Goal: Information Seeking & Learning: Learn about a topic

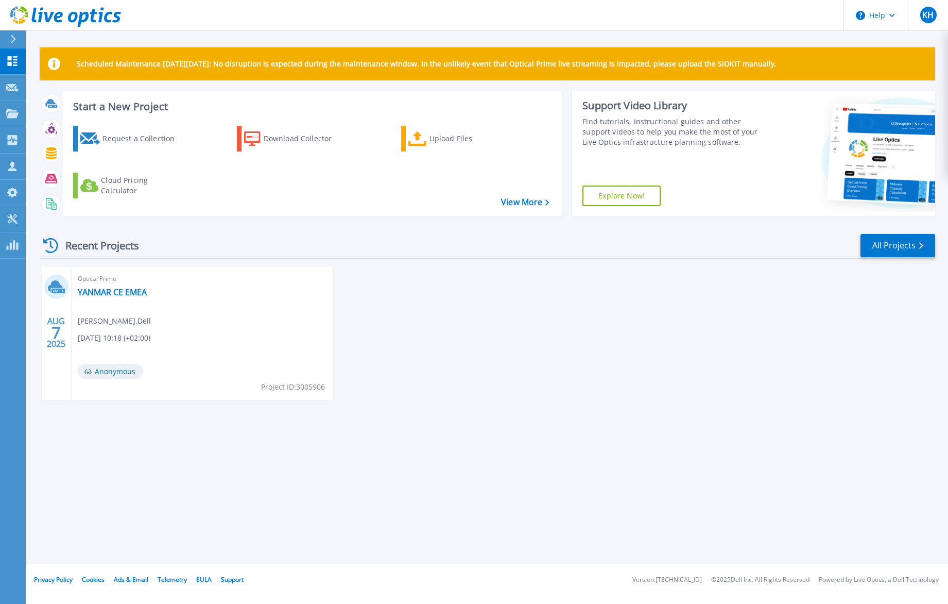
click at [111, 283] on span "Optical Prime" at bounding box center [202, 278] width 249 height 11
click at [110, 290] on link "YANMAR CE EMEA" at bounding box center [112, 292] width 69 height 10
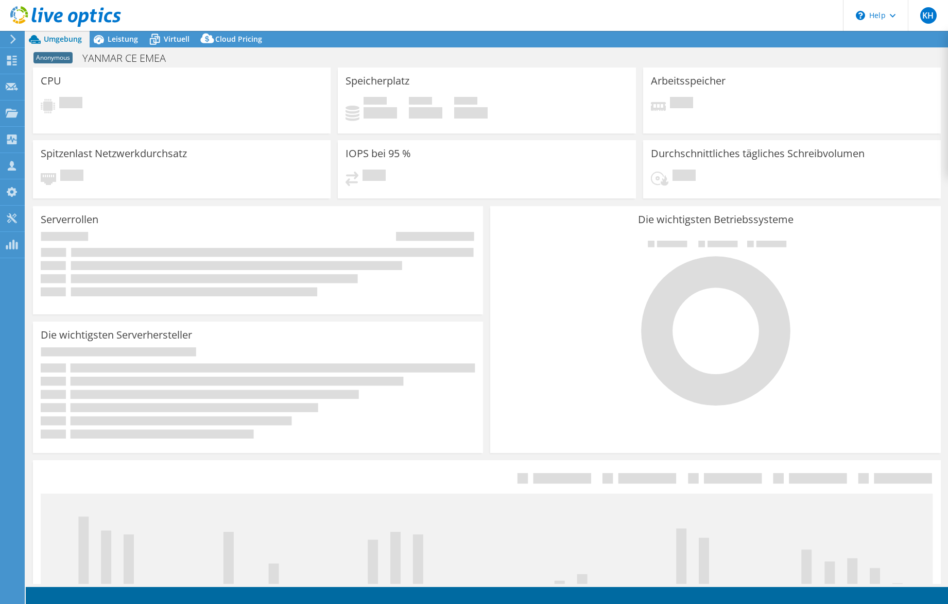
select select "USD"
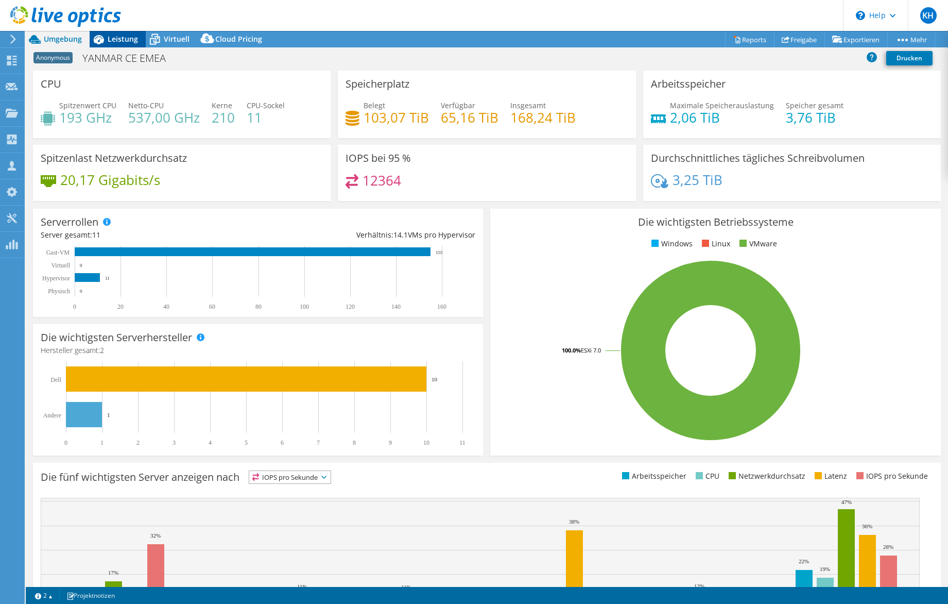
click at [114, 40] on span "Leistung" at bounding box center [123, 39] width 30 height 10
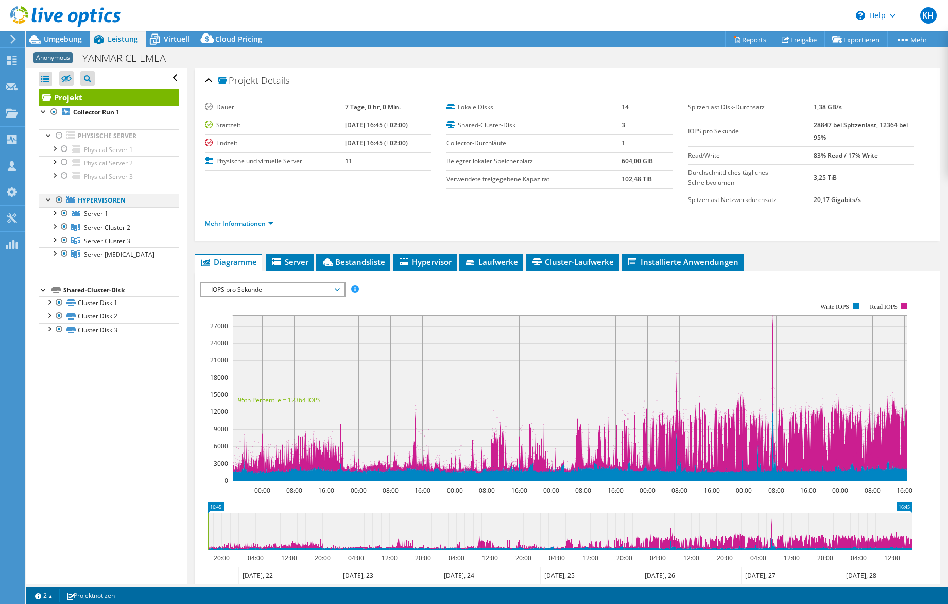
click at [57, 199] on div at bounding box center [59, 200] width 10 height 12
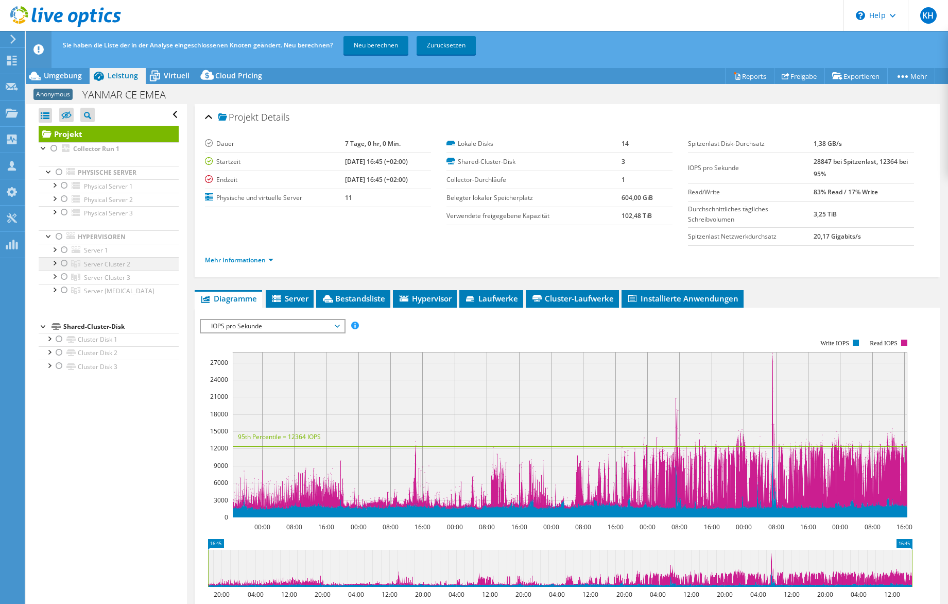
click at [63, 269] on div at bounding box center [64, 263] width 10 height 12
click at [98, 264] on span "Server Cluster 2" at bounding box center [107, 264] width 46 height 9
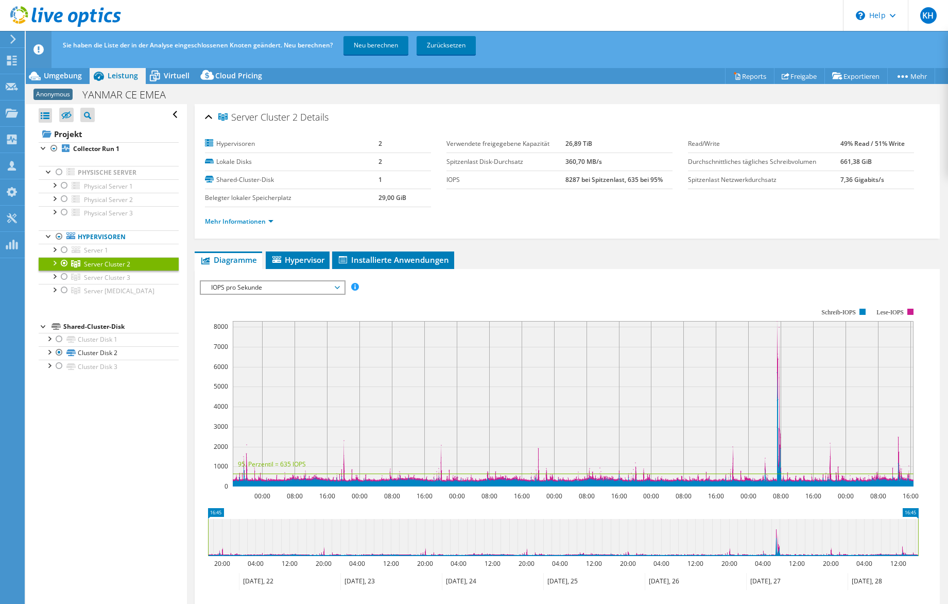
click at [257, 287] on span "IOPS pro Sekunde" at bounding box center [272, 287] width 132 height 12
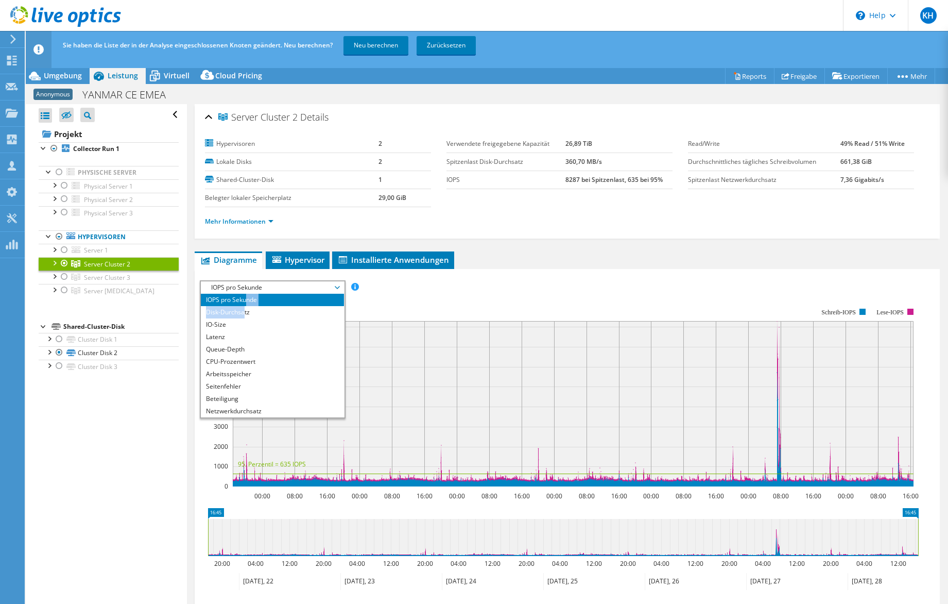
drag, startPoint x: 244, startPoint y: 315, endPoint x: 245, endPoint y: 296, distance: 19.1
click at [245, 296] on ul "IOPS pro Sekunde Disk-Durchsatz IO-Size Latenz Queue-Depth CPU-Prozentwert Arbe…" at bounding box center [272, 356] width 143 height 124
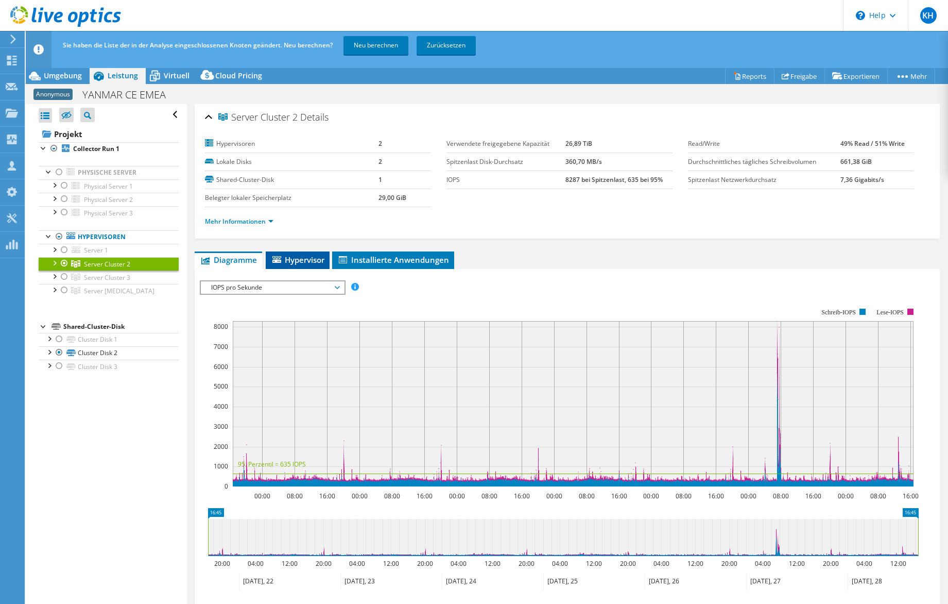
drag, startPoint x: 245, startPoint y: 296, endPoint x: 301, endPoint y: 261, distance: 66.2
click at [301, 261] on span "Hypervisor" at bounding box center [298, 260] width 54 height 10
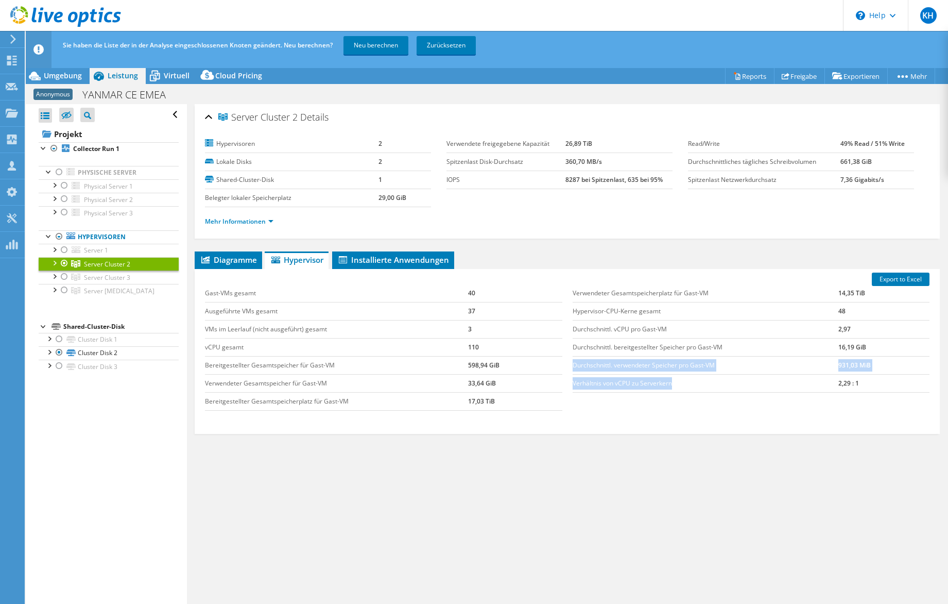
drag, startPoint x: 637, startPoint y: 369, endPoint x: 788, endPoint y: 384, distance: 151.7
click at [788, 384] on tbody "Verwendeter Gesamtspeicherplatz für Gast-VM 14,35 TiB Hypervisor-CPU-Kerne gesa…" at bounding box center [751, 338] width 357 height 108
click at [232, 268] on li "Diagramme" at bounding box center [228, 260] width 67 height 18
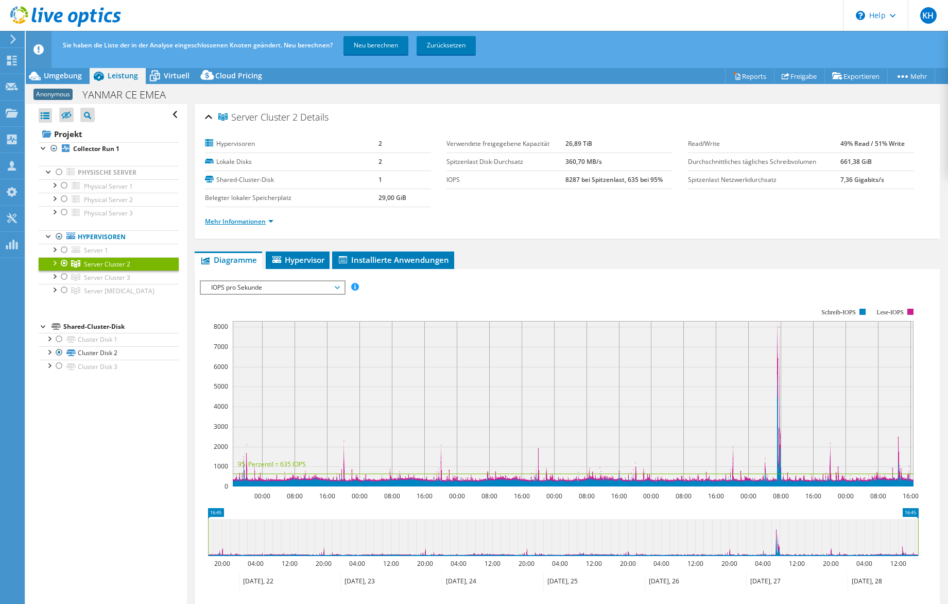
click at [257, 222] on link "Mehr Informationen" at bounding box center [239, 221] width 69 height 9
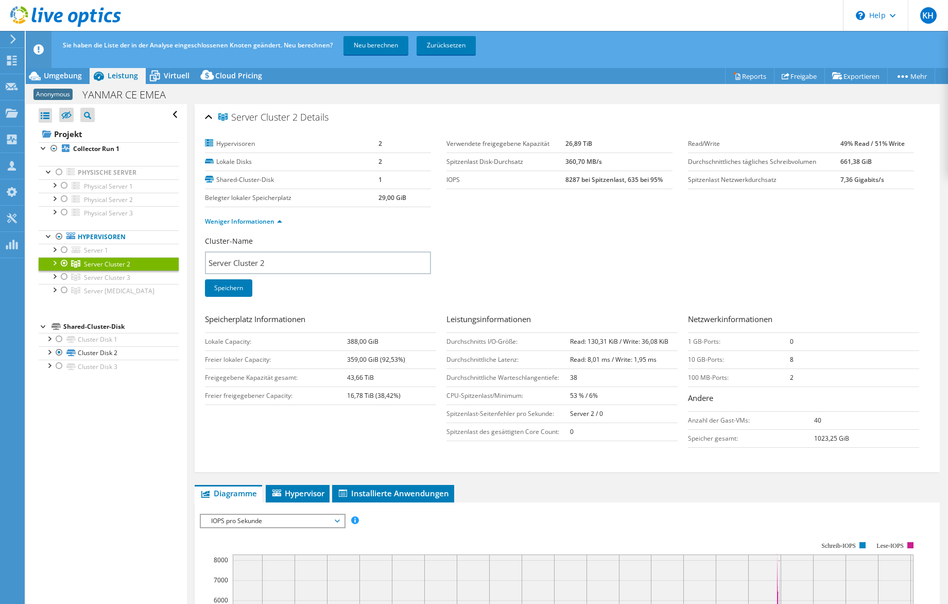
drag, startPoint x: 553, startPoint y: 179, endPoint x: 662, endPoint y: 178, distance: 108.7
click at [662, 178] on tr "IOPS 8287 bei Spitzenlast, 635 bei 95%" at bounding box center [560, 180] width 226 height 18
drag, startPoint x: 662, startPoint y: 179, endPoint x: 637, endPoint y: 212, distance: 41.2
click at [637, 212] on div "Weniger Informationen" at bounding box center [567, 221] width 725 height 29
drag, startPoint x: 884, startPoint y: 182, endPoint x: 558, endPoint y: 180, distance: 325.1
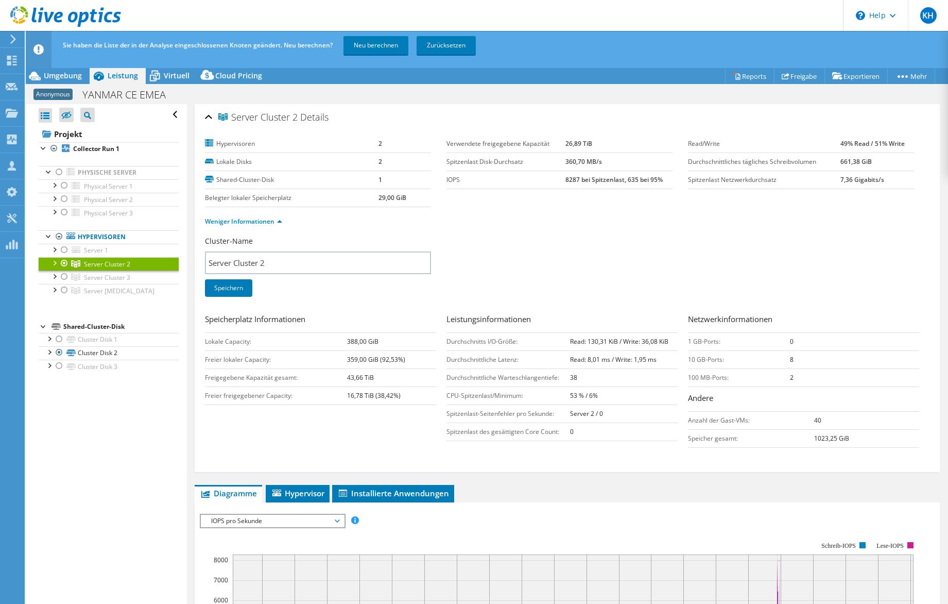
click at [558, 180] on section "Hypervisoren 2 Lokale Disks 2 Shared-Cluster-Disk 1 Belegter lokaler [STREET_AD…" at bounding box center [567, 185] width 725 height 101
drag, startPoint x: 558, startPoint y: 180, endPoint x: 579, endPoint y: 254, distance: 76.5
click at [579, 254] on div "Cluster-Name Server Cluster 2 Speichern" at bounding box center [567, 273] width 725 height 74
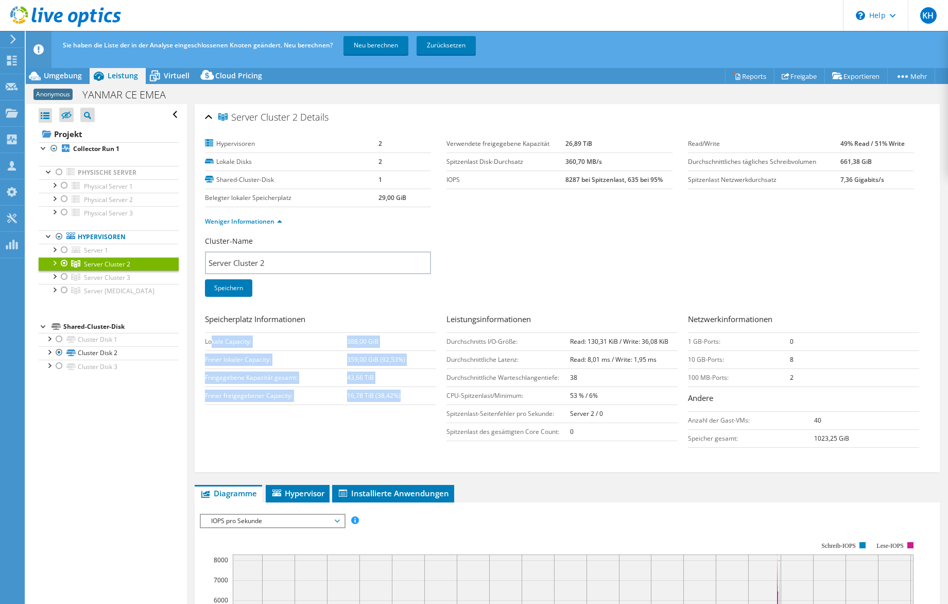
drag, startPoint x: 212, startPoint y: 341, endPoint x: 411, endPoint y: 396, distance: 206.9
click at [411, 396] on tbody "Lokale Capacity: 388,00 GiB Freier lokaler Capacity: 359,00 GiB (92,53%) Freige…" at bounding box center [320, 368] width 231 height 72
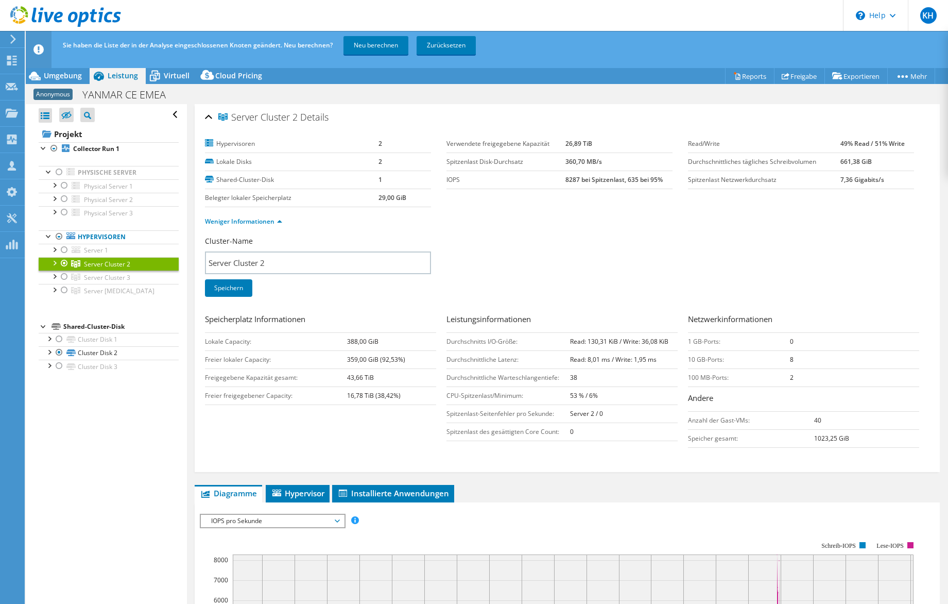
drag, startPoint x: 411, startPoint y: 396, endPoint x: 308, endPoint y: 418, distance: 105.9
click at [308, 418] on div "Speicherplatz Informationen Lokale Capacity: 388,00 GiB Freier lokaler Capacity…" at bounding box center [567, 383] width 725 height 140
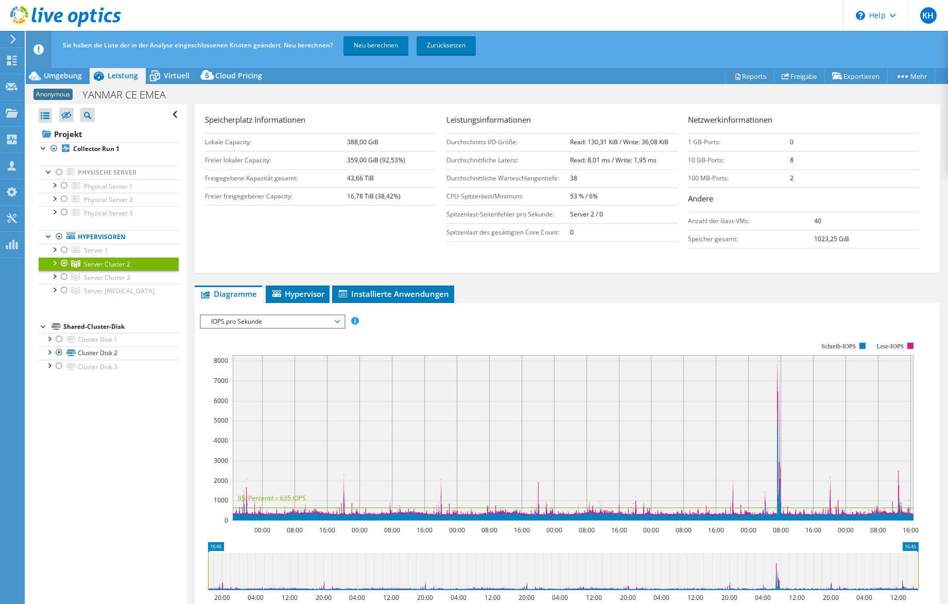
scroll to position [221, 0]
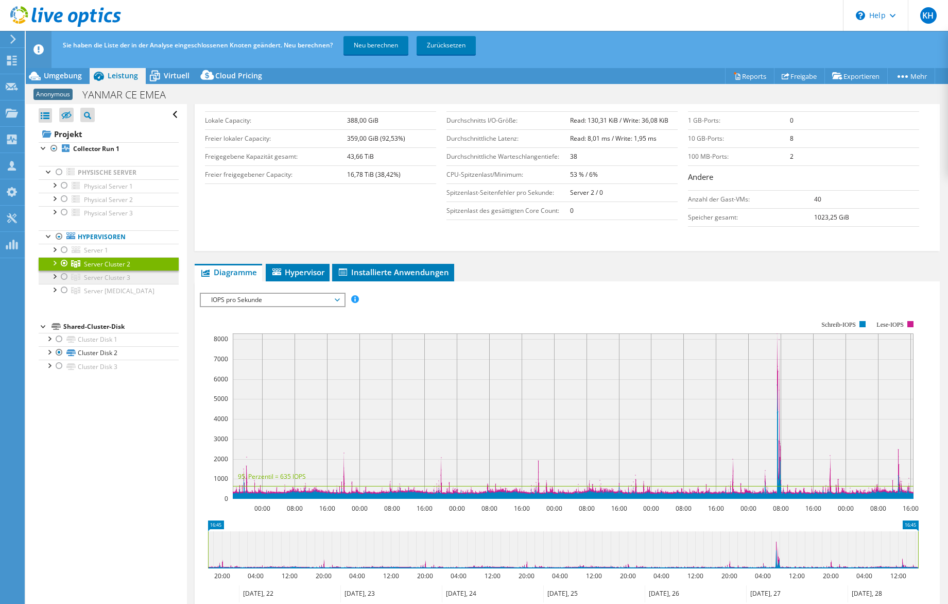
click at [105, 278] on span "Server Cluster 3" at bounding box center [107, 277] width 46 height 9
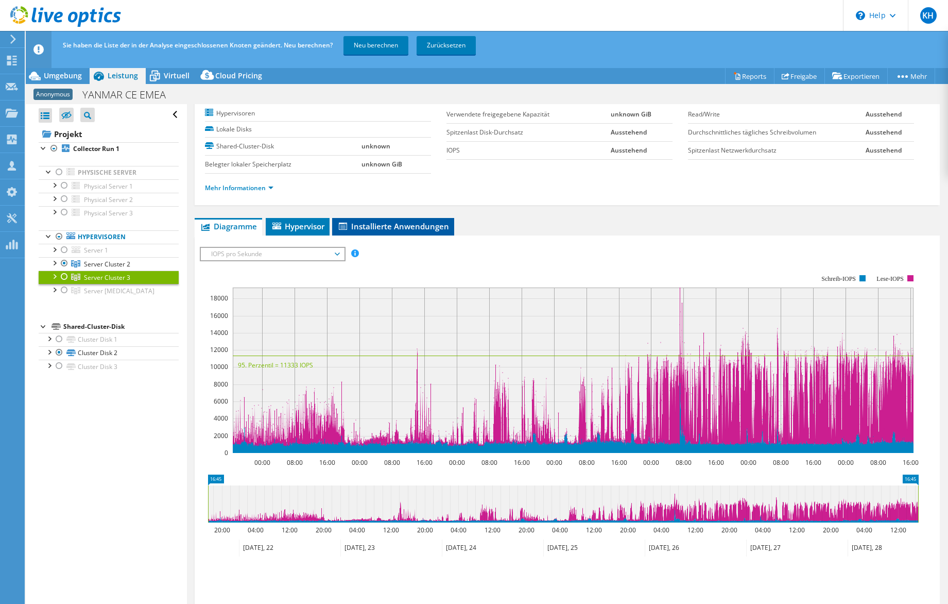
scroll to position [0, 0]
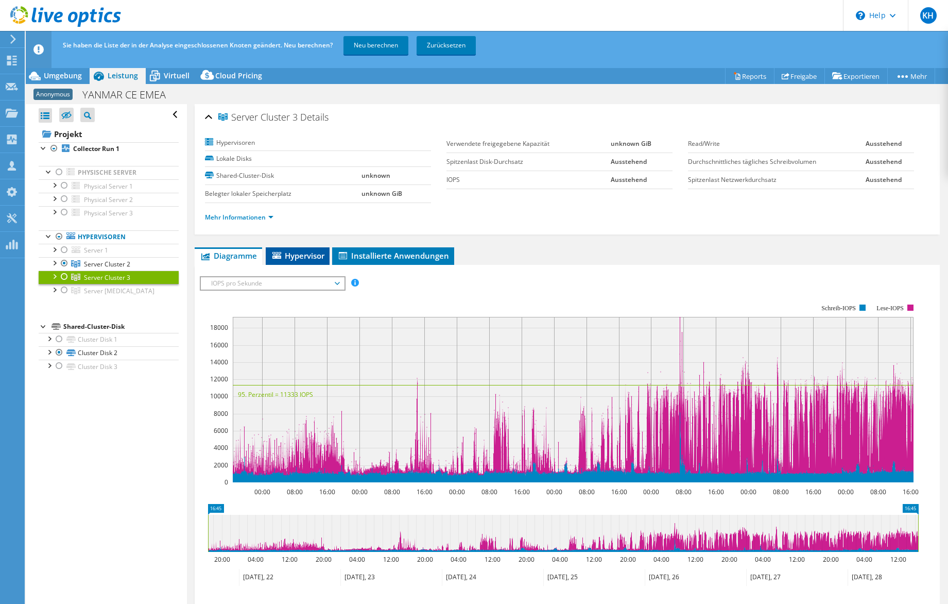
click at [291, 255] on span "Hypervisor" at bounding box center [298, 255] width 54 height 10
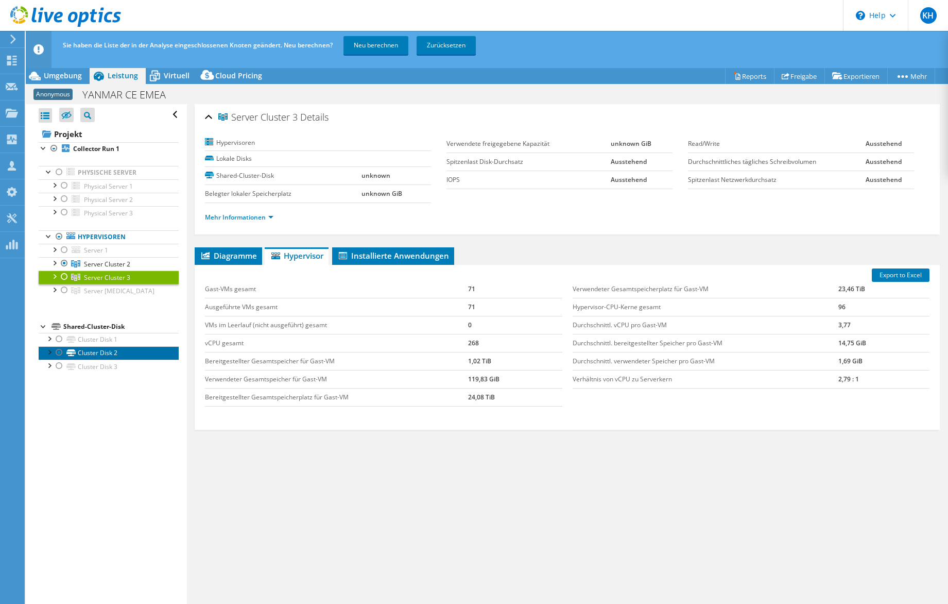
click at [65, 353] on link "Cluster Disk 2" at bounding box center [109, 352] width 140 height 13
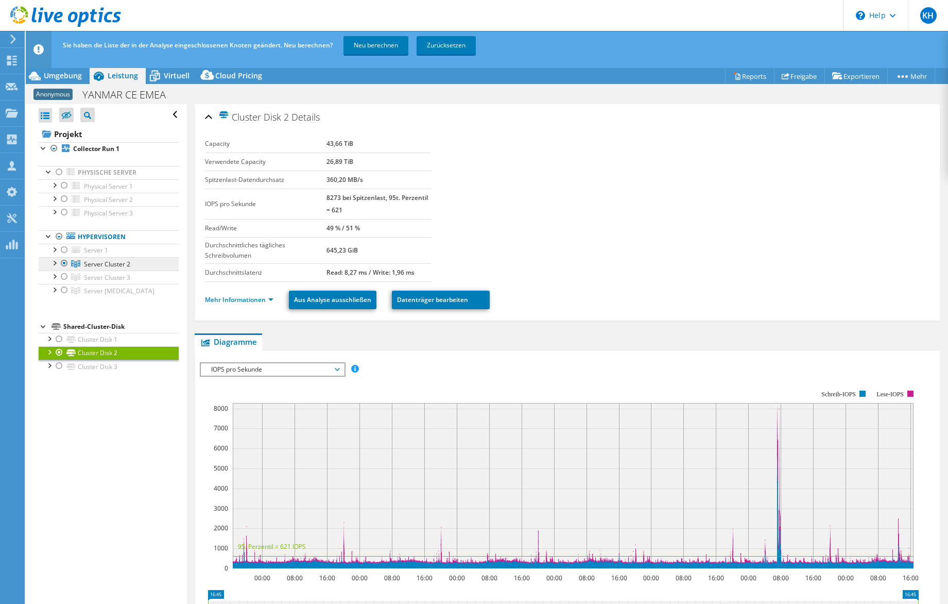
click at [94, 266] on span "Server Cluster 2" at bounding box center [107, 264] width 46 height 9
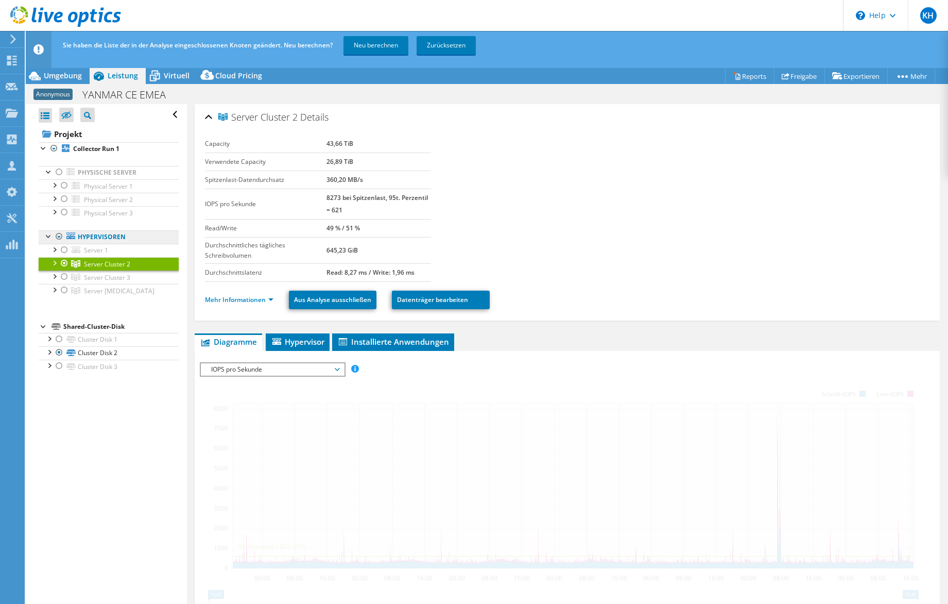
click at [81, 236] on link "Hypervisoren" at bounding box center [109, 236] width 140 height 13
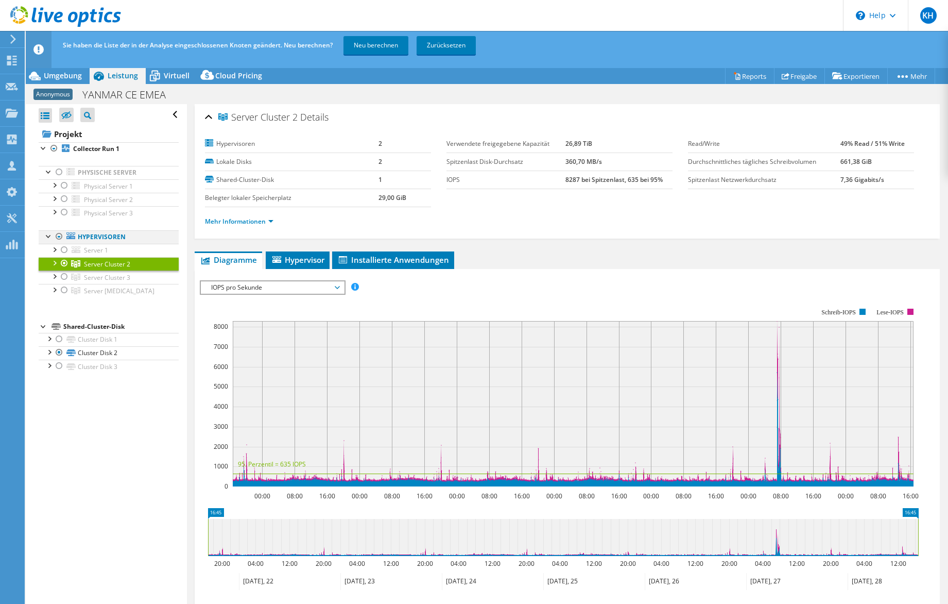
click at [59, 236] on div at bounding box center [59, 236] width 10 height 12
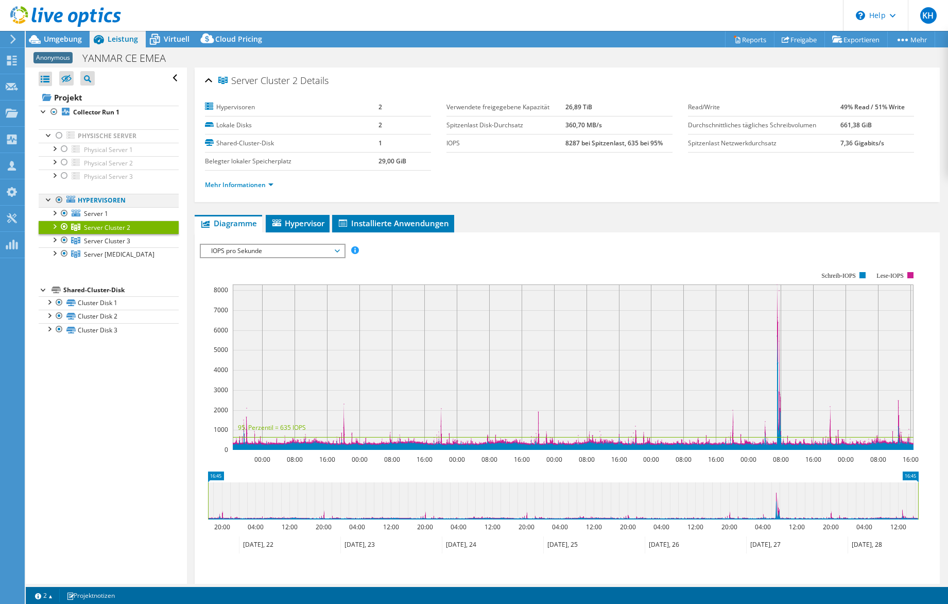
click at [60, 201] on div at bounding box center [59, 200] width 10 height 12
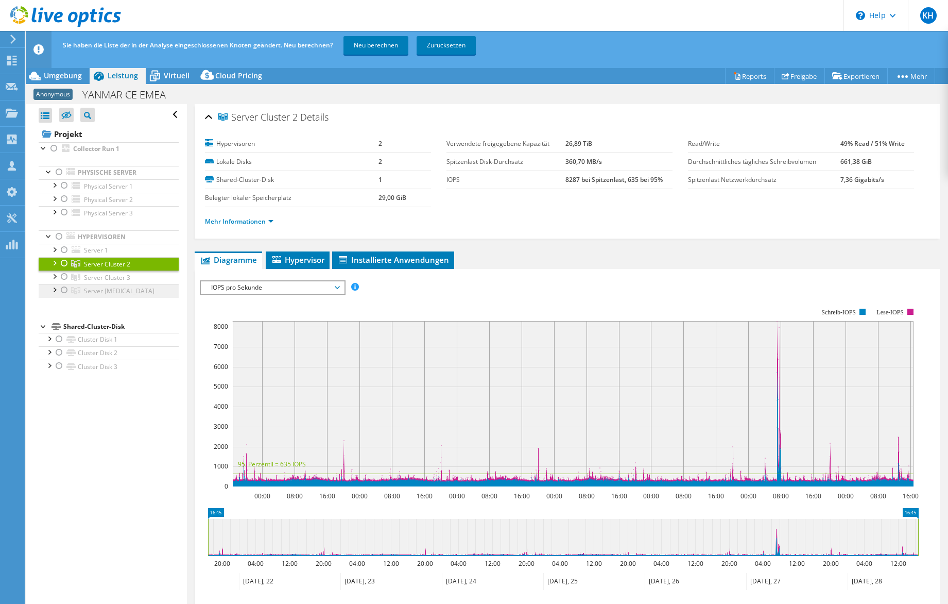
click at [109, 290] on span "Server [MEDICAL_DATA]" at bounding box center [119, 290] width 71 height 9
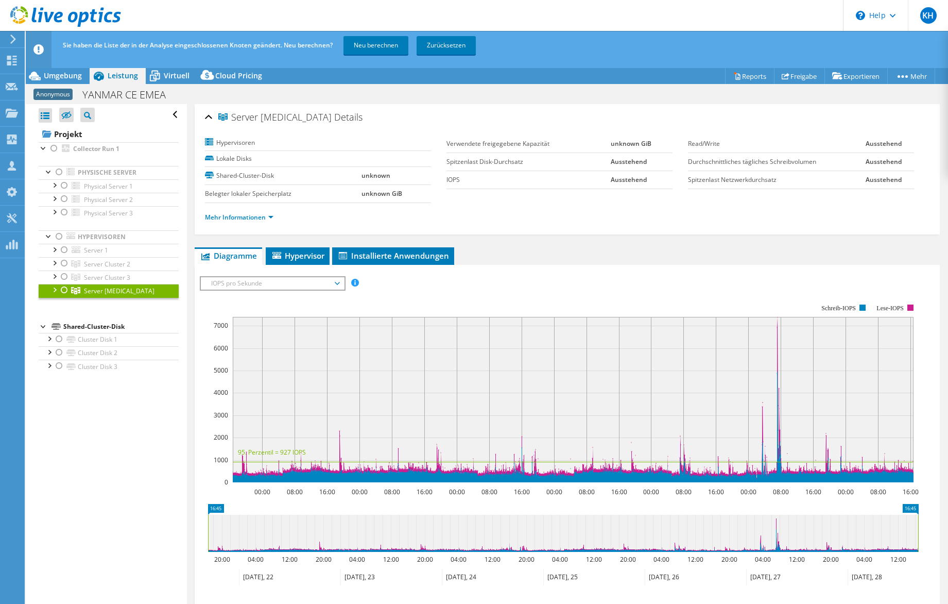
click at [64, 290] on div at bounding box center [64, 290] width 10 height 12
click at [103, 343] on link "Cluster Disk 1" at bounding box center [109, 339] width 140 height 13
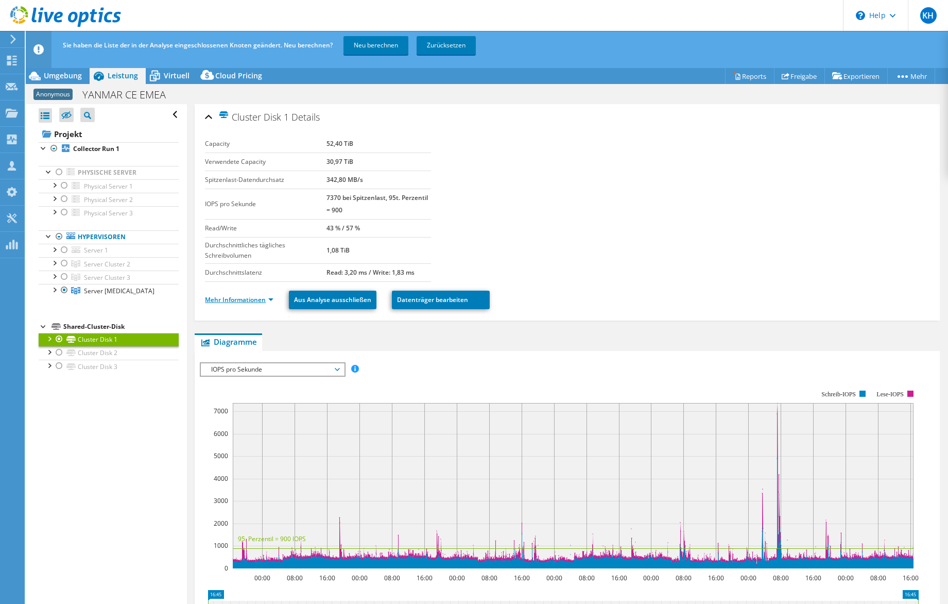
click at [241, 297] on link "Mehr Informationen" at bounding box center [239, 299] width 69 height 9
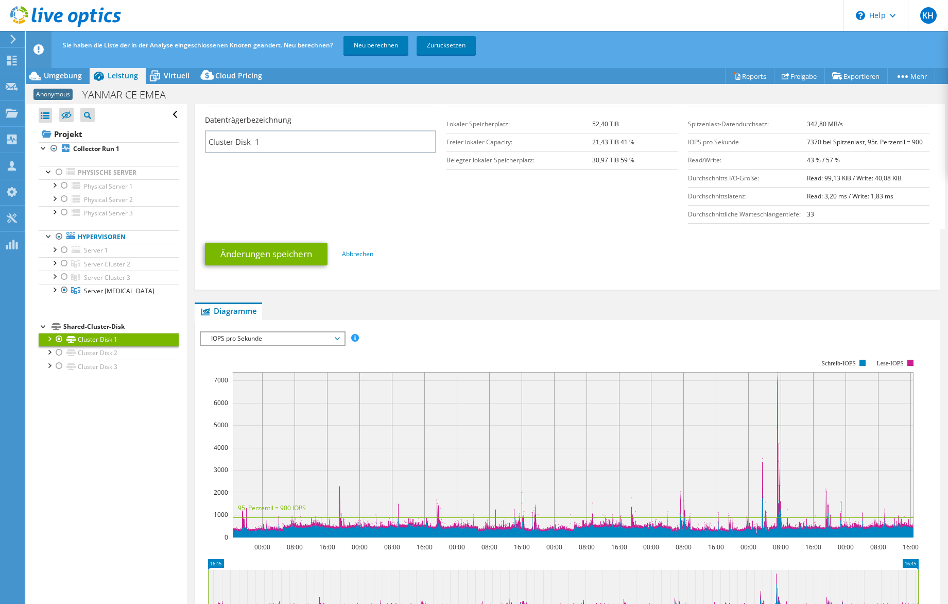
scroll to position [309, 0]
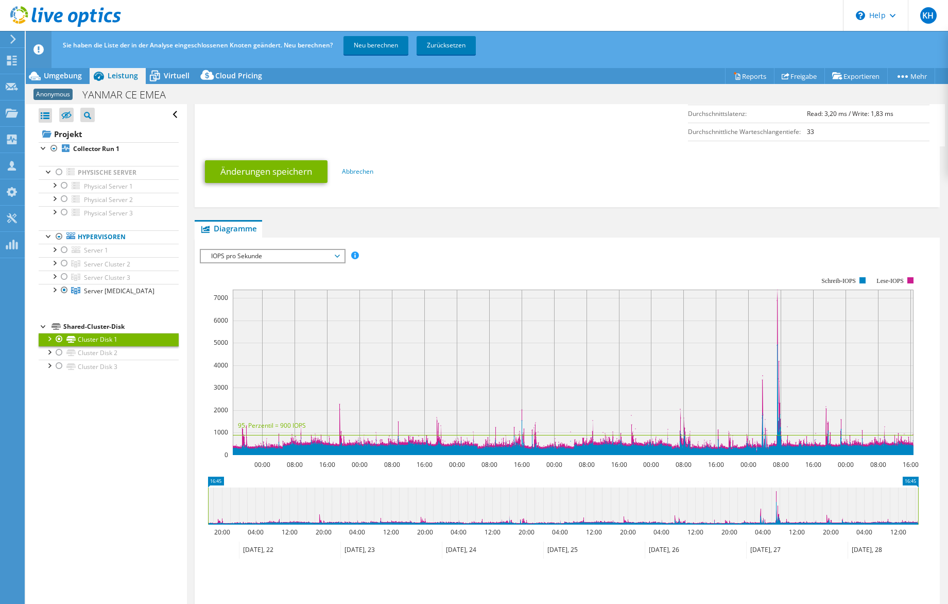
click at [57, 337] on div at bounding box center [59, 339] width 10 height 12
click at [59, 234] on div at bounding box center [59, 236] width 10 height 12
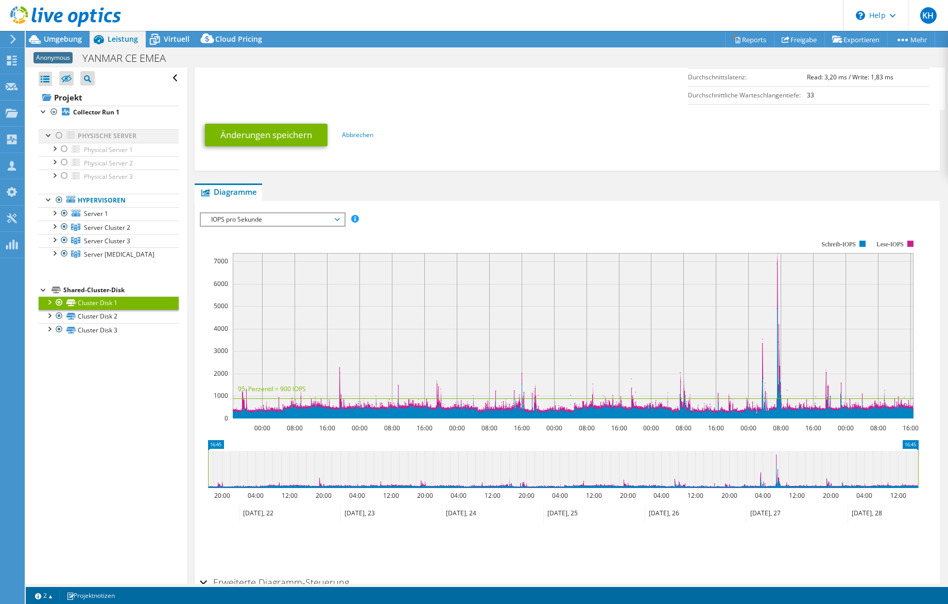
click at [55, 135] on div at bounding box center [59, 135] width 10 height 12
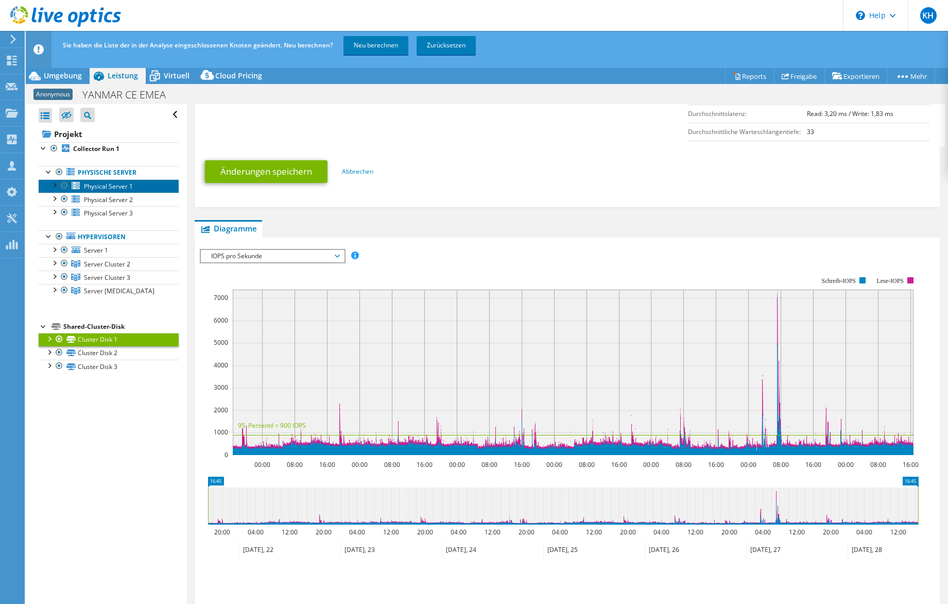
click at [105, 186] on span "Physical Server 1" at bounding box center [108, 186] width 49 height 9
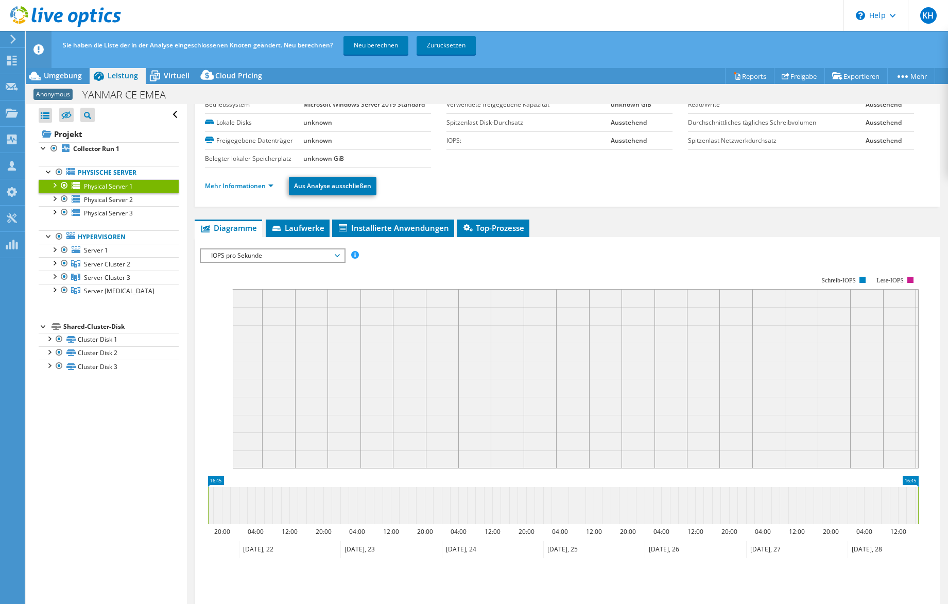
scroll to position [0, 0]
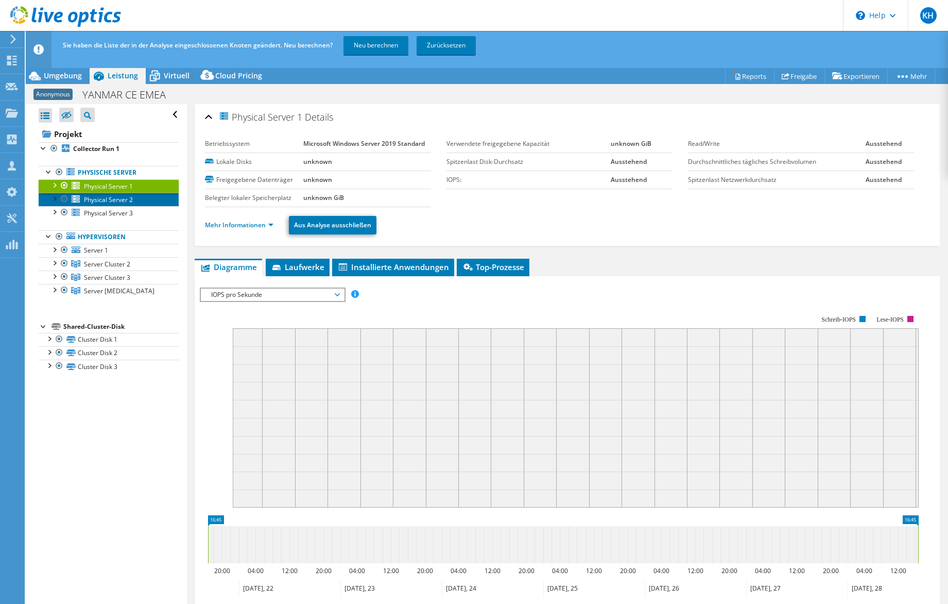
click at [105, 201] on span "Physical Server 2" at bounding box center [108, 199] width 49 height 9
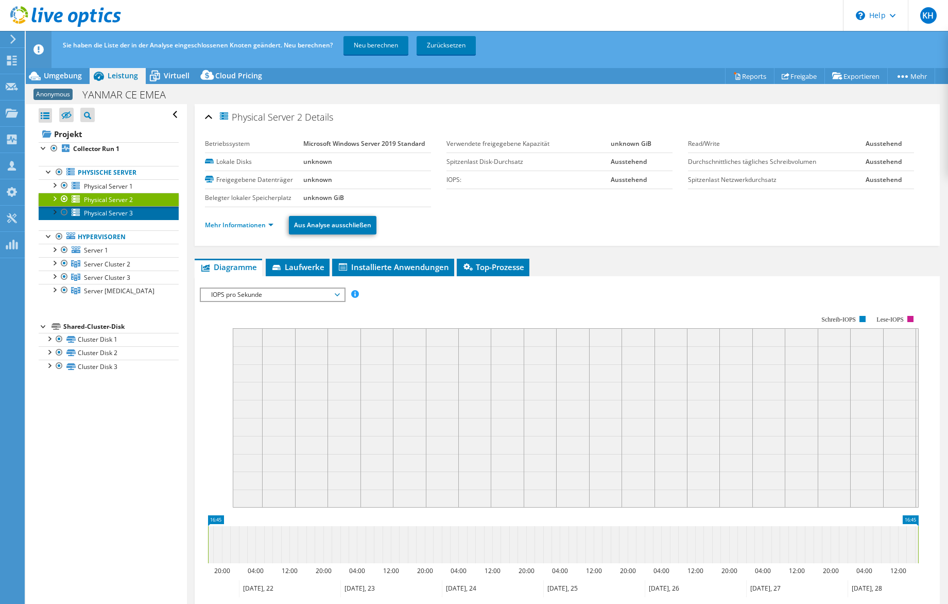
click at [107, 211] on span "Physical Server 3" at bounding box center [108, 213] width 49 height 9
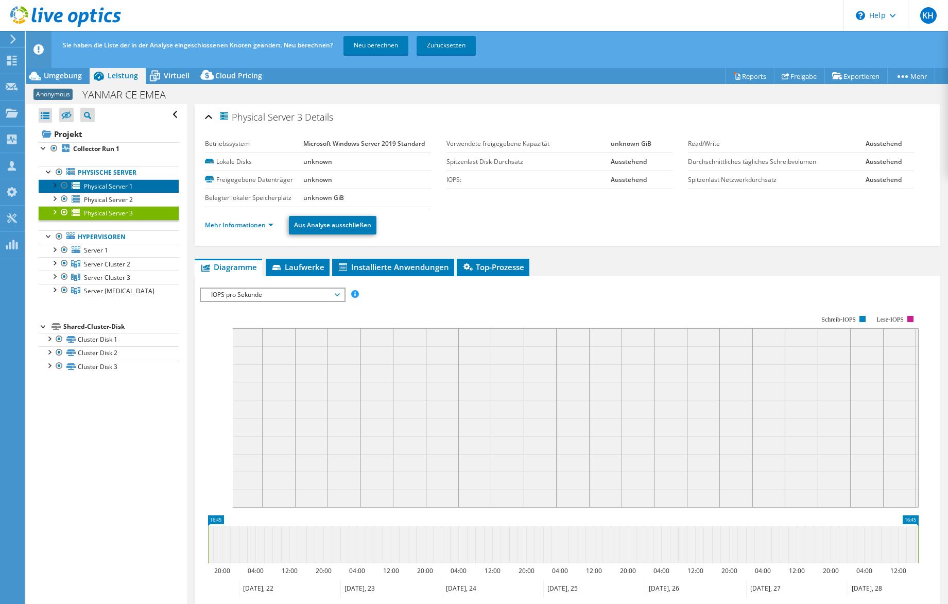
click at [108, 188] on span "Physical Server 1" at bounding box center [108, 186] width 49 height 9
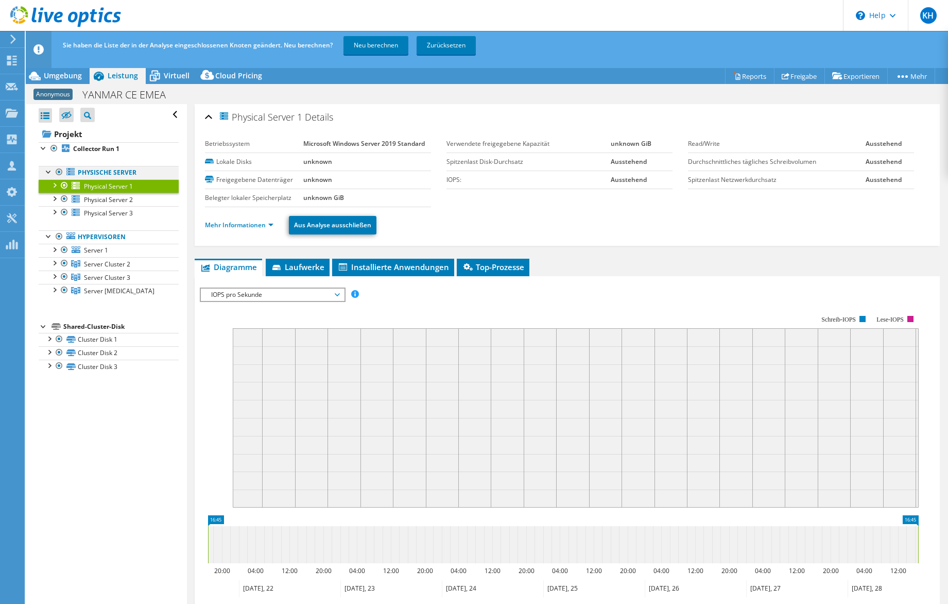
click at [55, 167] on div at bounding box center [59, 172] width 10 height 12
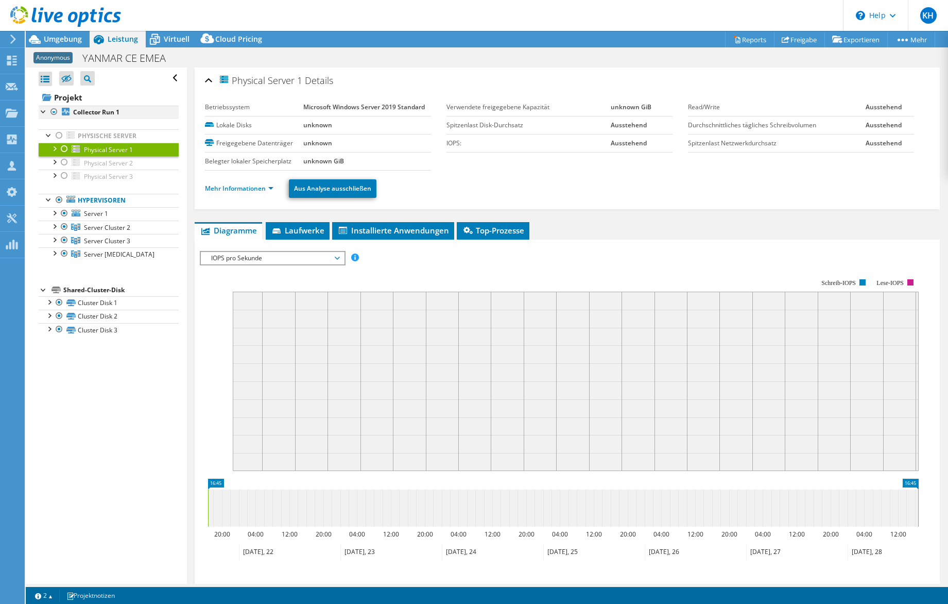
click at [54, 111] on div at bounding box center [54, 112] width 10 height 12
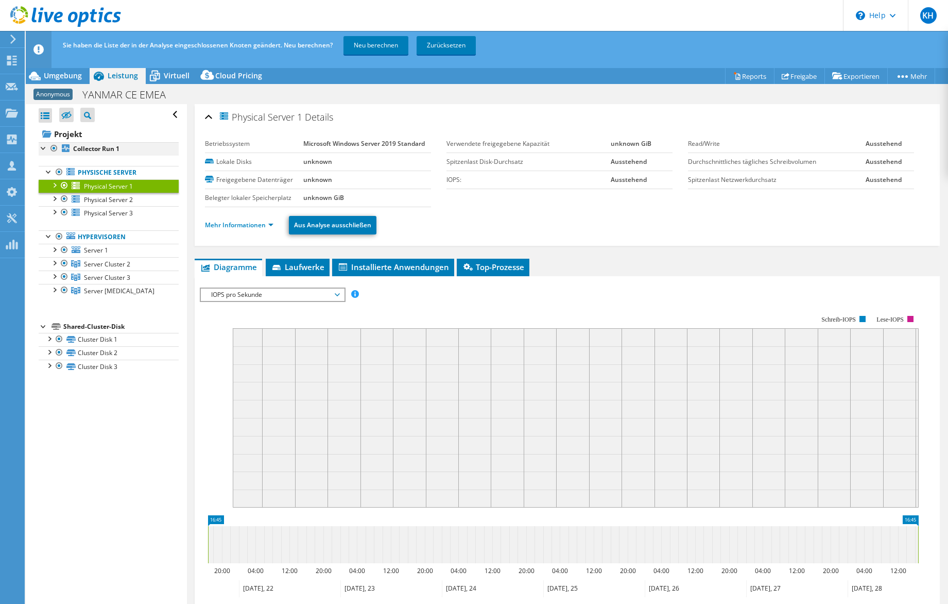
click at [54, 149] on div at bounding box center [54, 148] width 10 height 12
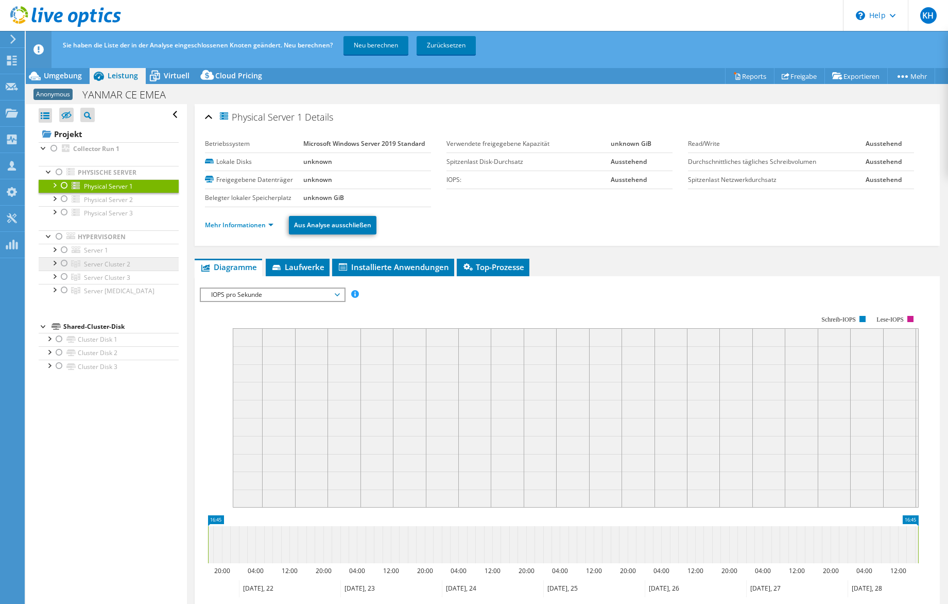
click at [92, 267] on span "Server Cluster 2" at bounding box center [107, 264] width 46 height 9
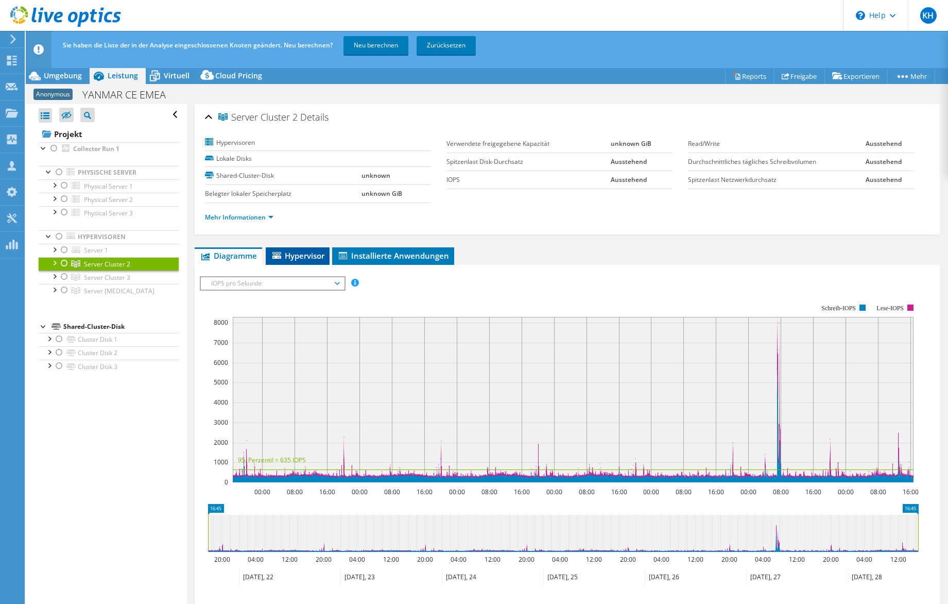
click at [299, 259] on span "Hypervisor" at bounding box center [298, 255] width 54 height 10
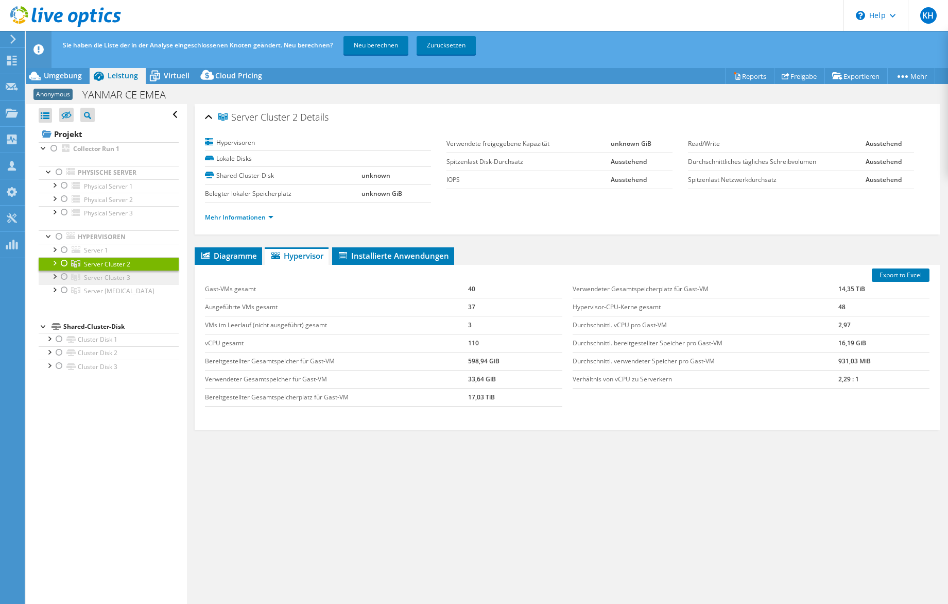
click at [103, 277] on span "Server Cluster 3" at bounding box center [107, 277] width 46 height 9
click at [104, 265] on span "Server Cluster 2" at bounding box center [107, 264] width 46 height 9
click at [103, 276] on span "Server Cluster 3" at bounding box center [107, 277] width 46 height 9
click at [105, 287] on span "Server [MEDICAL_DATA]" at bounding box center [119, 290] width 71 height 9
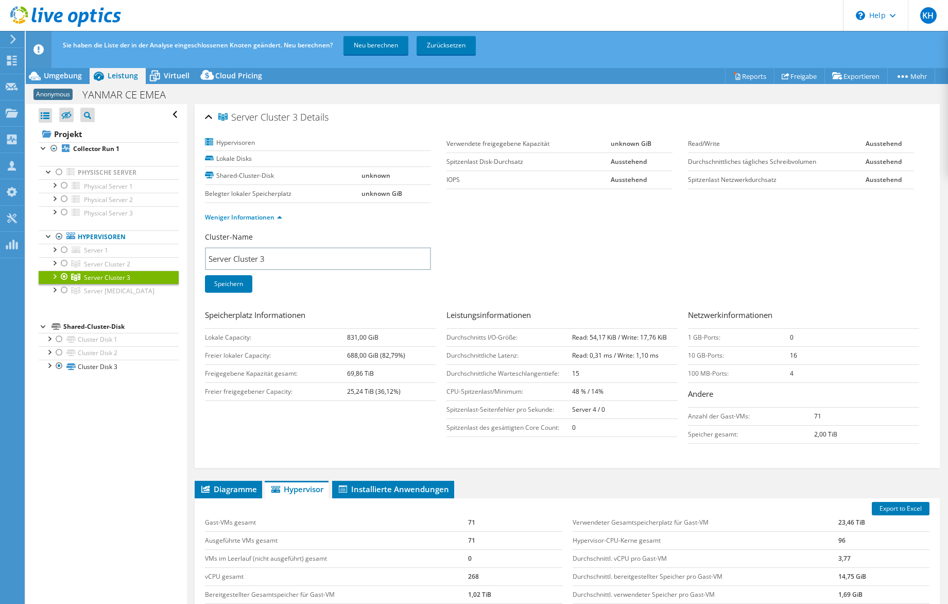
select select "USD"
click at [54, 149] on div at bounding box center [54, 148] width 10 height 12
click at [103, 263] on span "Server Cluster 2" at bounding box center [107, 264] width 46 height 9
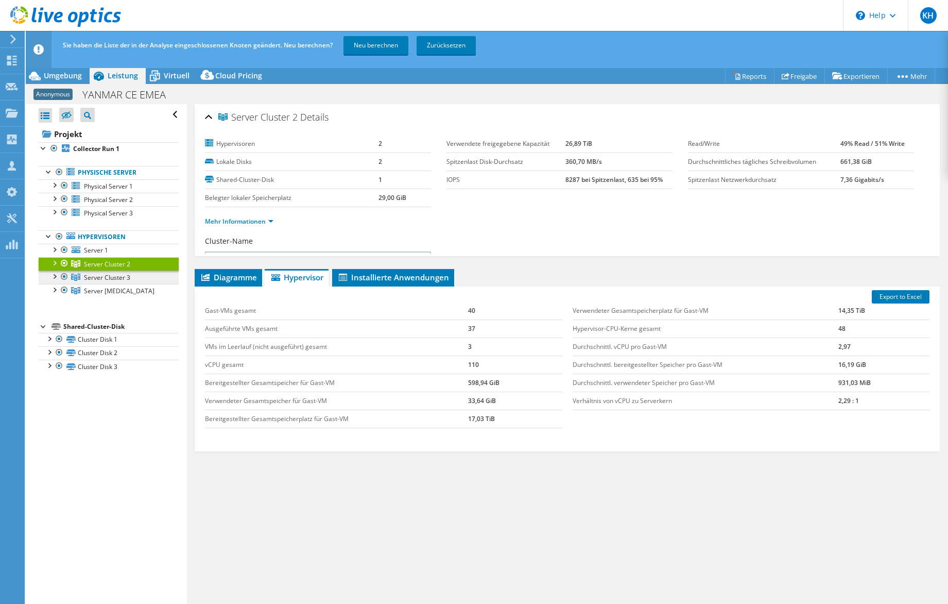
click at [104, 275] on span "Server Cluster 3" at bounding box center [107, 277] width 46 height 9
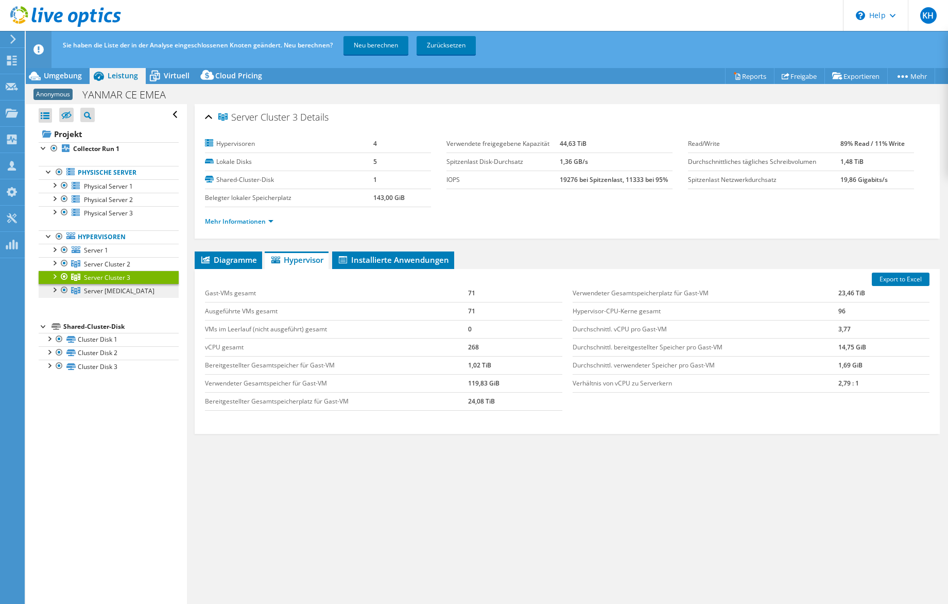
click at [104, 289] on span "Server [MEDICAL_DATA]" at bounding box center [119, 290] width 71 height 9
click at [106, 277] on span "Server Cluster 3" at bounding box center [107, 277] width 46 height 9
click at [104, 294] on span "Server [MEDICAL_DATA]" at bounding box center [119, 290] width 71 height 9
click at [214, 227] on div "Mehr Informationen" at bounding box center [567, 221] width 725 height 29
click at [230, 220] on link "Mehr Informationen" at bounding box center [239, 221] width 69 height 9
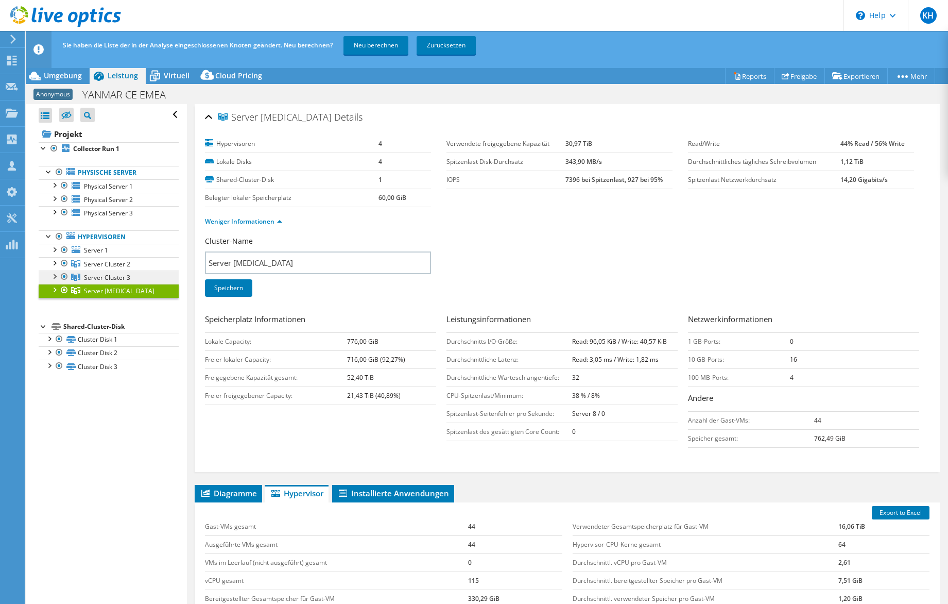
click at [115, 275] on span "Server Cluster 3" at bounding box center [107, 277] width 46 height 9
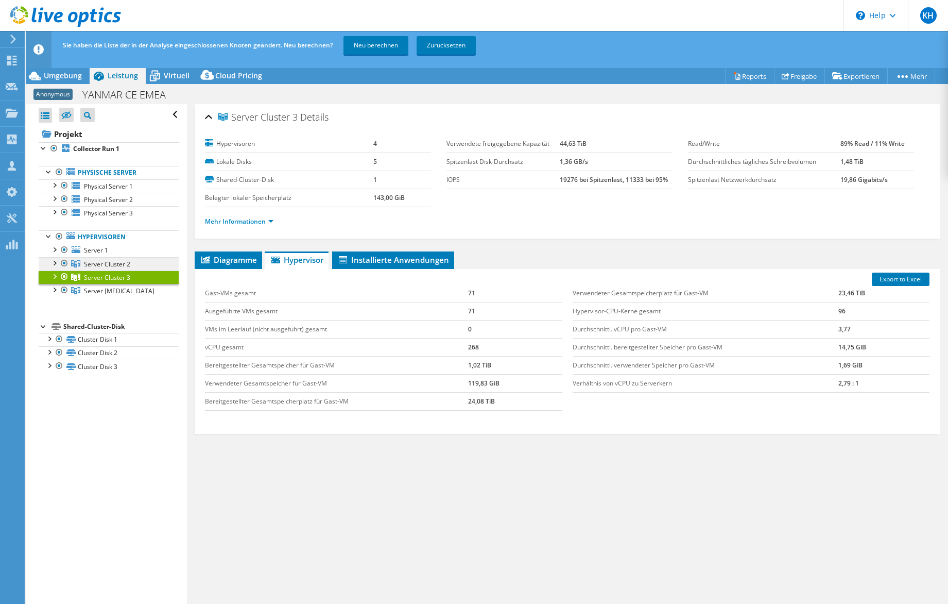
click at [114, 263] on span "Server Cluster 2" at bounding box center [107, 264] width 46 height 9
click at [104, 292] on span "Server [MEDICAL_DATA]" at bounding box center [119, 290] width 71 height 9
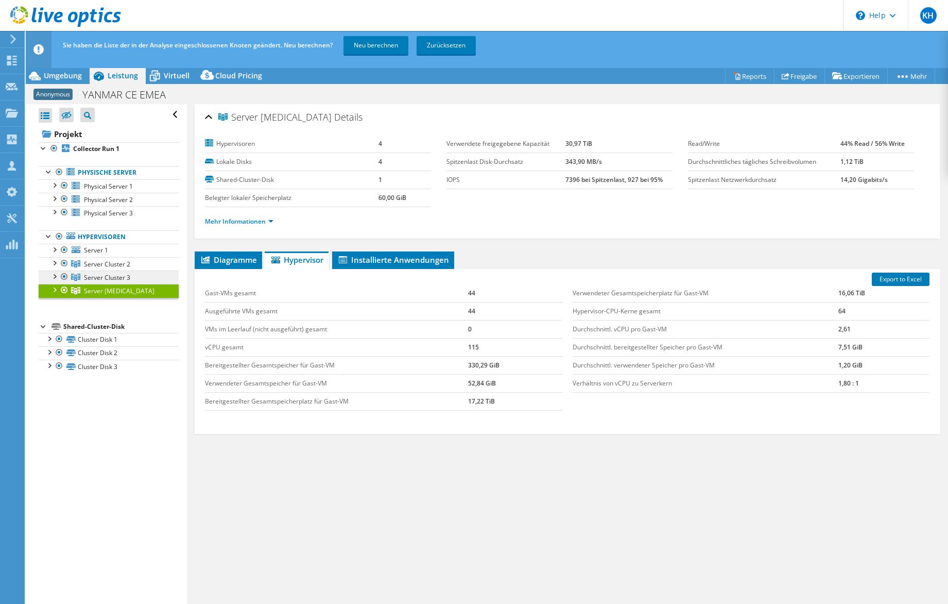
click at [105, 283] on link "Server Cluster 3" at bounding box center [109, 276] width 140 height 13
click at [623, 178] on b "19276 bei Spitzenlast, 11333 bei 95%" at bounding box center [614, 179] width 108 height 9
click at [566, 187] on td "19276 bei Spitzenlast, 11333 bei 95%" at bounding box center [616, 180] width 113 height 18
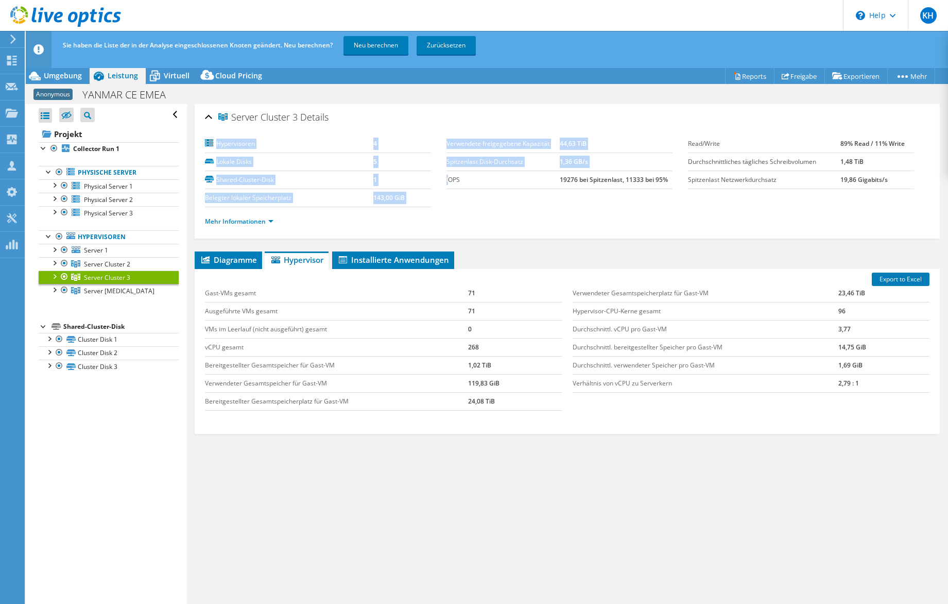
drag, startPoint x: 444, startPoint y: 180, endPoint x: 453, endPoint y: 179, distance: 9.3
click at [451, 179] on section "Hypervisoren 4 Lokale Disks 5 Shared-Cluster-Disk 1 Belegter lokaler [STREET_AD…" at bounding box center [446, 171] width 483 height 72
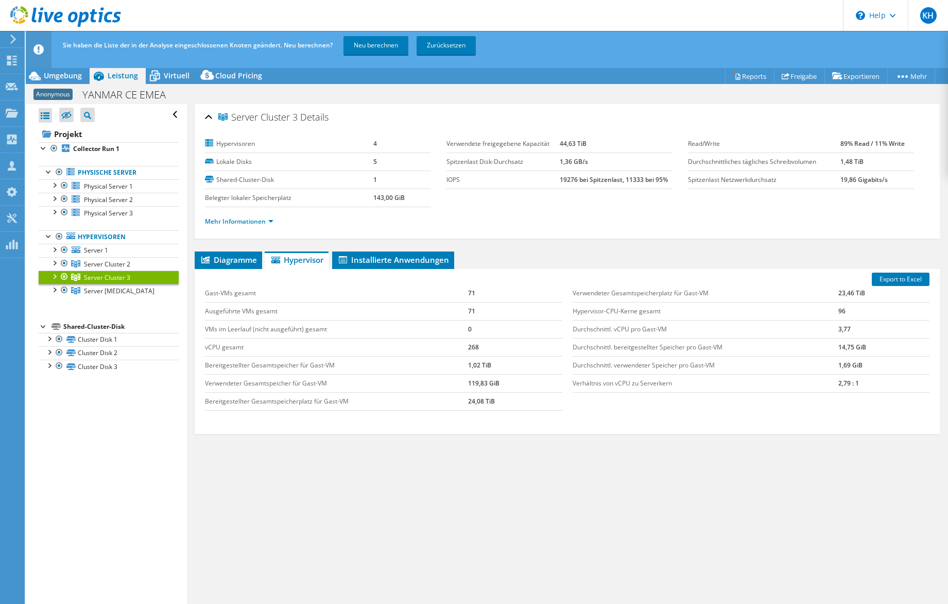
click at [653, 181] on b "19276 bei Spitzenlast, 11333 bei 95%" at bounding box center [614, 179] width 108 height 9
drag, startPoint x: 664, startPoint y: 178, endPoint x: 444, endPoint y: 179, distance: 219.5
click at [447, 179] on tr "IOPS 19276 bei Spitzenlast, 11333 bei 95%" at bounding box center [560, 180] width 226 height 18
copy tr "IOPS 19276 bei Spitzenlast, 11333 bei 95%"
drag, startPoint x: 671, startPoint y: 232, endPoint x: 541, endPoint y: 226, distance: 130.0
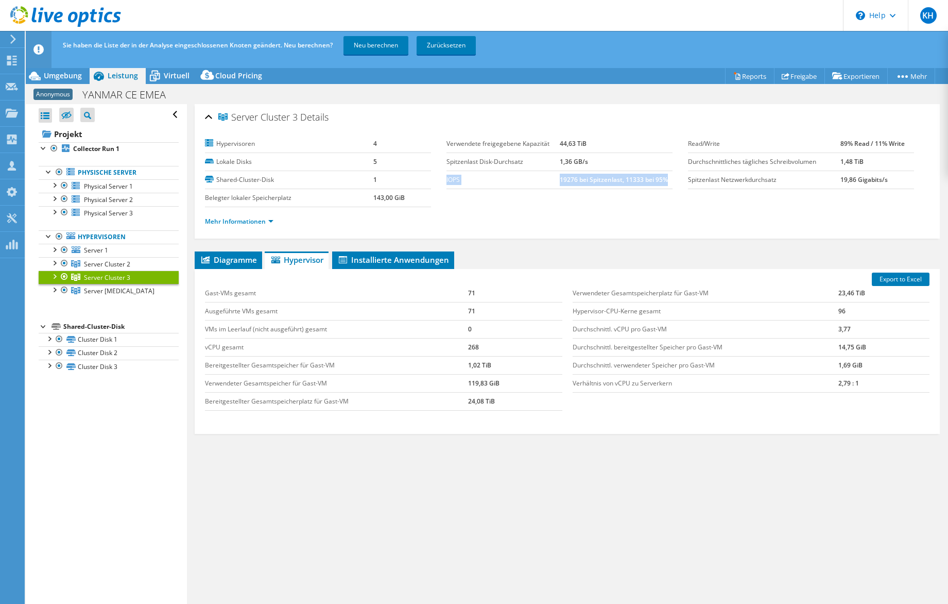
click at [671, 232] on div "Mehr Informationen" at bounding box center [567, 221] width 725 height 29
click at [111, 266] on span "Server Cluster 2" at bounding box center [107, 264] width 46 height 9
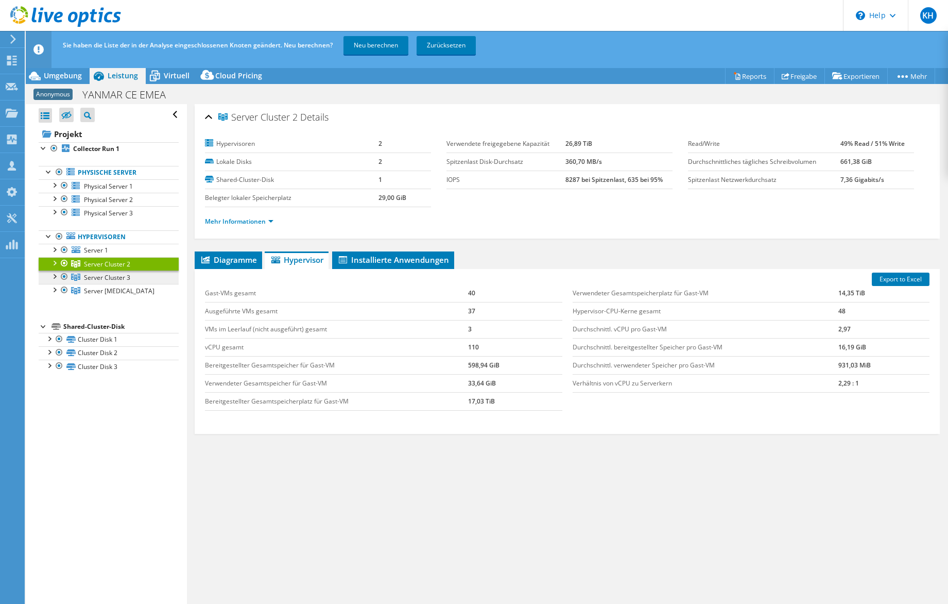
click at [113, 278] on span "Server Cluster 3" at bounding box center [107, 277] width 46 height 9
drag, startPoint x: 726, startPoint y: 182, endPoint x: 713, endPoint y: 182, distance: 12.9
click at [714, 182] on tr "Spitzenlast Netzwerkdurchsatz 19,86 Gigabits/s" at bounding box center [801, 180] width 226 height 18
drag, startPoint x: 713, startPoint y: 182, endPoint x: 687, endPoint y: 180, distance: 25.8
click at [688, 180] on label "Spitzenlast Netzwerkdurchsatz" at bounding box center [764, 180] width 152 height 10
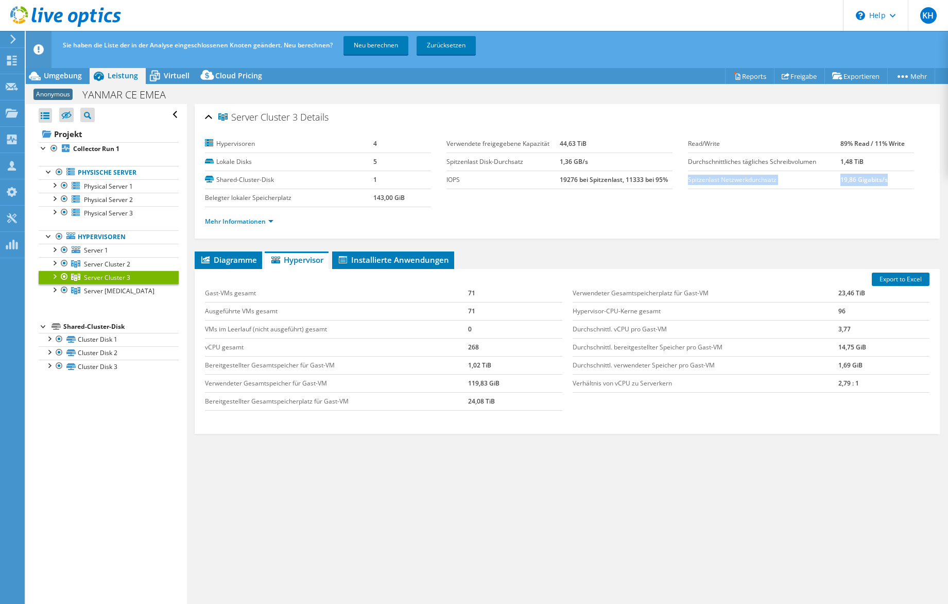
drag, startPoint x: 685, startPoint y: 181, endPoint x: 893, endPoint y: 182, distance: 208.1
click at [893, 182] on tr "Spitzenlast Netzwerkdurchsatz 19,86 Gigabits/s" at bounding box center [801, 180] width 226 height 18
copy tr "Spitzenlast Netzwerkdurchsatz 19,86 Gigabits/s"
click at [600, 274] on div "Verwendeter Gesamtspeicherplatz für [PERSON_NAME]-VM 23,46 TiB Hypervisor-CPU-K…" at bounding box center [751, 338] width 367 height 129
drag, startPoint x: 444, startPoint y: 161, endPoint x: 586, endPoint y: 164, distance: 142.2
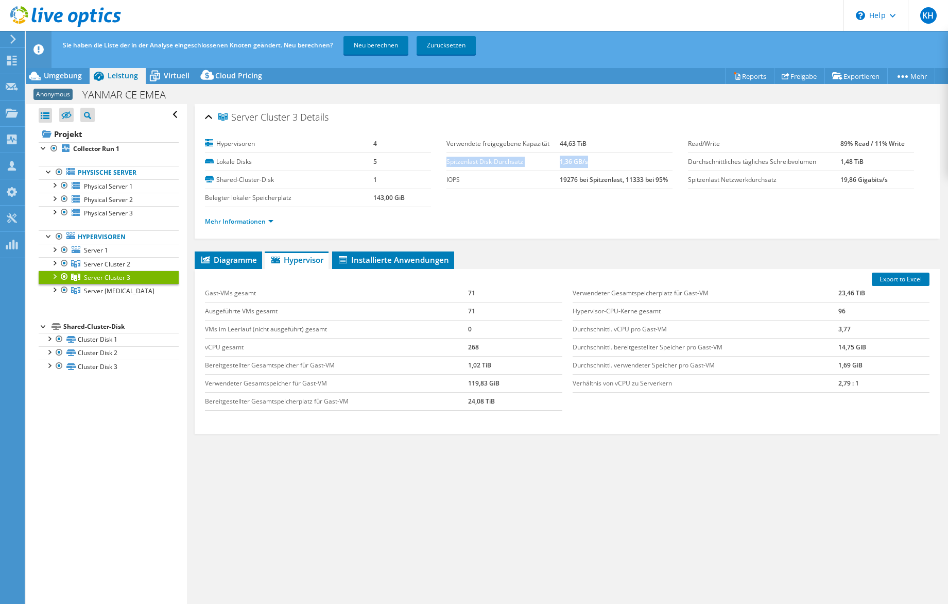
click at [586, 164] on tr "Spitzenlast Disk-Durchsatz 1,36 GB/s" at bounding box center [560, 161] width 226 height 18
drag, startPoint x: 852, startPoint y: 162, endPoint x: 732, endPoint y: 161, distance: 119.5
click at [732, 161] on tr "Durchschnittliches tägliches Schreibvolumen 1,48 TiB" at bounding box center [801, 161] width 226 height 18
drag, startPoint x: 732, startPoint y: 161, endPoint x: 854, endPoint y: 161, distance: 121.6
click at [853, 161] on b "1,48 TiB" at bounding box center [852, 161] width 23 height 9
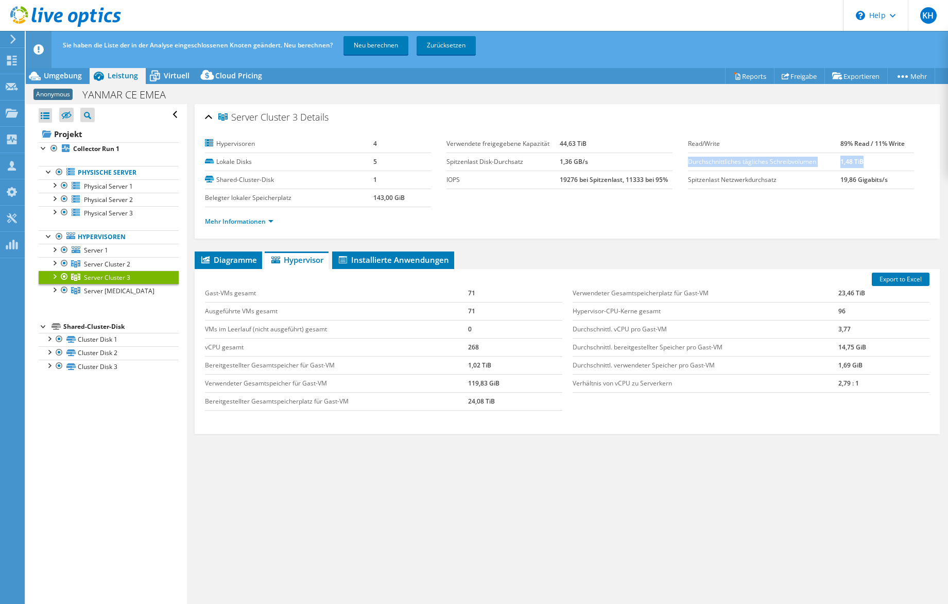
drag, startPoint x: 810, startPoint y: 160, endPoint x: 684, endPoint y: 162, distance: 126.8
click at [688, 162] on tr "Durchschnittliches tägliches Schreibvolumen 1,48 TiB" at bounding box center [801, 161] width 226 height 18
copy tr "Durchschnittliches tägliches Schreibvolumen 1,48 TiB"
click at [623, 219] on ul "Mehr Informationen" at bounding box center [567, 220] width 725 height 14
click at [702, 209] on div "Mehr Informationen" at bounding box center [567, 221] width 725 height 29
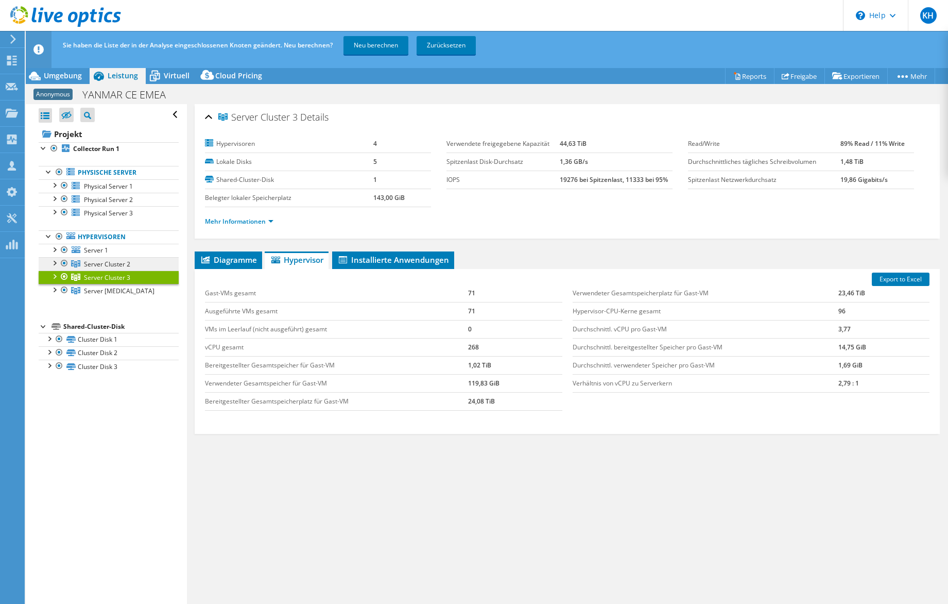
click at [84, 267] on span "Server Cluster 2" at bounding box center [107, 264] width 46 height 9
click at [445, 178] on section "Hypervisoren 2 Lokale Disks 2 Shared-Cluster-Disk 1 Belegter lokaler [STREET_AD…" at bounding box center [446, 171] width 483 height 72
click at [662, 179] on td "8287 bei Spitzenlast, 635 bei 95%" at bounding box center [619, 180] width 107 height 18
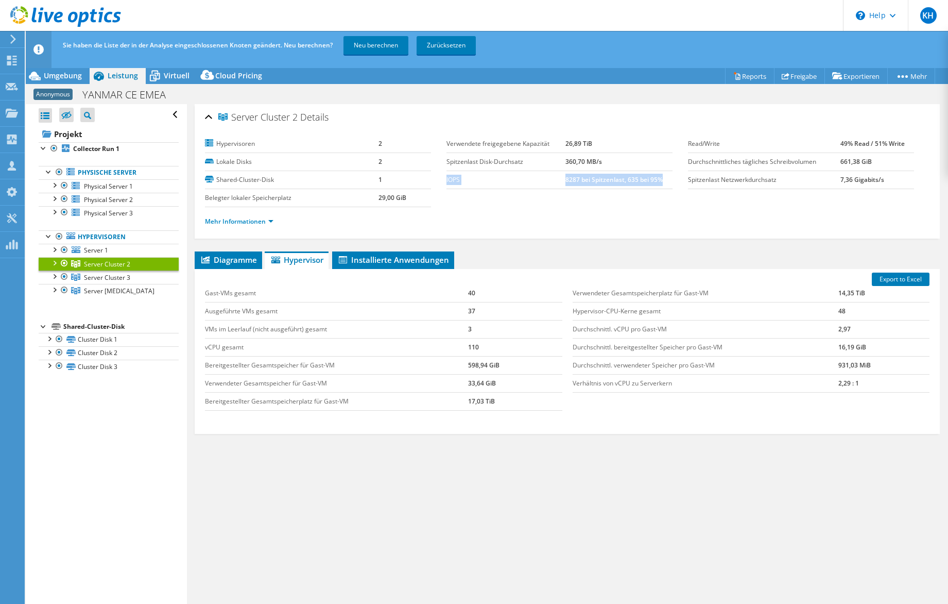
drag, startPoint x: 657, startPoint y: 181, endPoint x: 445, endPoint y: 181, distance: 212.8
click at [447, 181] on tr "IOPS 8287 bei Spitzenlast, 635 bei 95%" at bounding box center [560, 180] width 226 height 18
copy tr "IOPS 8287 bei Spitzenlast, 635 bei 95%"
click at [623, 233] on div "Mehr Informationen" at bounding box center [567, 221] width 725 height 29
click at [113, 293] on span "Server [MEDICAL_DATA]" at bounding box center [119, 290] width 71 height 9
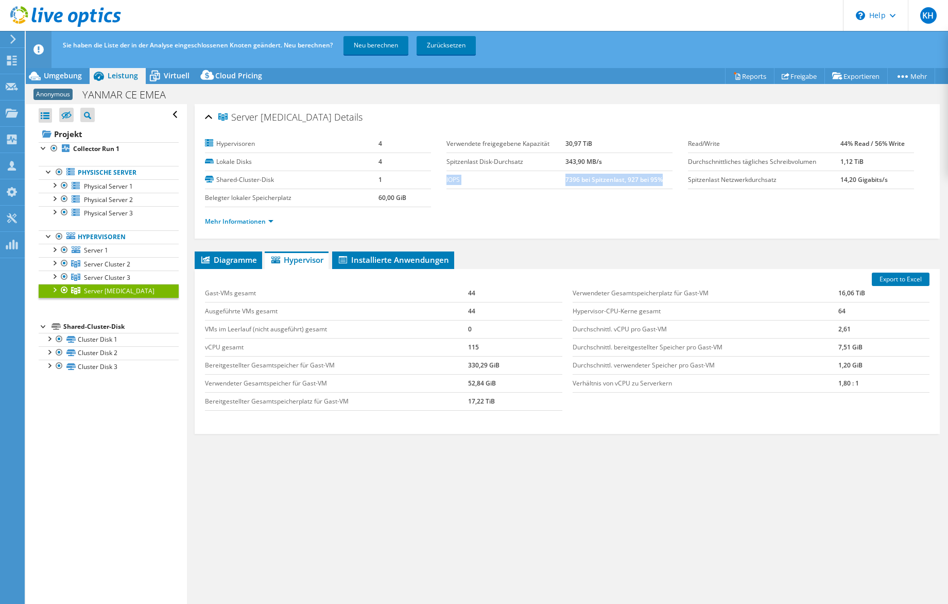
drag, startPoint x: 660, startPoint y: 179, endPoint x: 445, endPoint y: 182, distance: 215.4
click at [447, 182] on tr "IOPS 7396 bei Spitzenlast, 927 bei 95%" at bounding box center [560, 180] width 226 height 18
copy tr "IOPS 7396 bei Spitzenlast, 927 bei 95%"
click at [714, 265] on ul "Diagramme Server Bestandsliste Hypervisor Laufwerke Cluster-Laufwerke Installie…" at bounding box center [567, 260] width 745 height 18
click at [115, 262] on span "Server Cluster 2" at bounding box center [107, 264] width 46 height 9
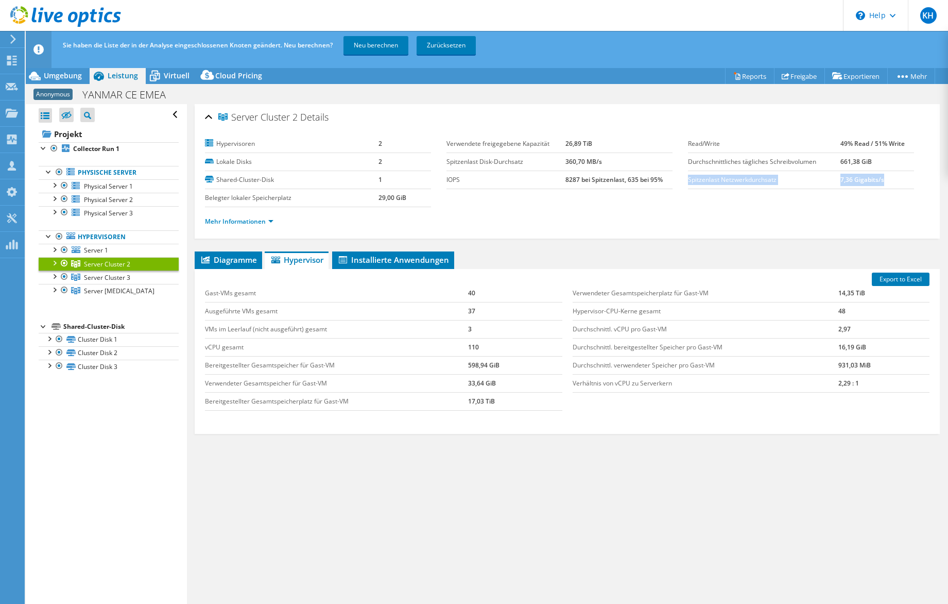
drag, startPoint x: 880, startPoint y: 182, endPoint x: 684, endPoint y: 181, distance: 196.8
click at [688, 181] on tr "Spitzenlast Netzwerkdurchsatz 7,36 Gigabits/s" at bounding box center [801, 180] width 226 height 18
copy tr "Spitzenlast Netzwerkdurchsatz 7,36 Gigabits/s"
click at [750, 223] on ul "Mehr Informationen" at bounding box center [567, 220] width 725 height 14
click at [109, 293] on span "Server [MEDICAL_DATA]" at bounding box center [119, 290] width 71 height 9
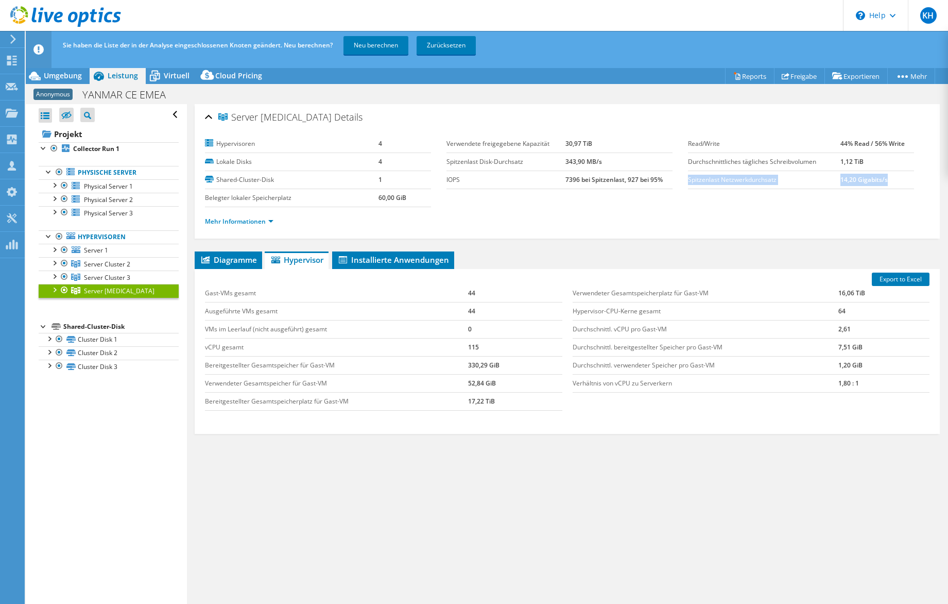
drag, startPoint x: 886, startPoint y: 176, endPoint x: 685, endPoint y: 180, distance: 201.0
click at [688, 180] on tr "Spitzenlast Netzwerkdurchsatz 14,20 Gigabits/s" at bounding box center [801, 180] width 226 height 18
copy tr "Spitzenlast Netzwerkdurchsatz 14,20 Gigabits/s"
click at [714, 408] on div "[PERSON_NAME]-VMs gesamt 44 Ausgeführte VMs gesamt 44 VMs im Leerlauf (nicht au…" at bounding box center [567, 347] width 735 height 147
click at [723, 240] on div "Server [MEDICAL_DATA] Details Hypervisoren 4 Lokale Disks 4 Shared-Cluster-Disk…" at bounding box center [567, 362] width 761 height 516
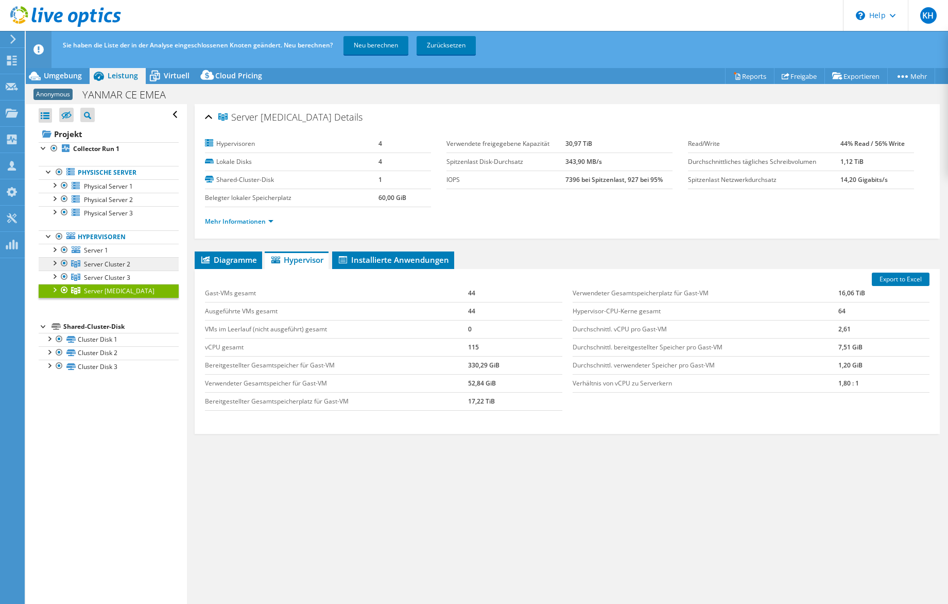
click at [111, 260] on span "Server Cluster 2" at bounding box center [107, 264] width 46 height 9
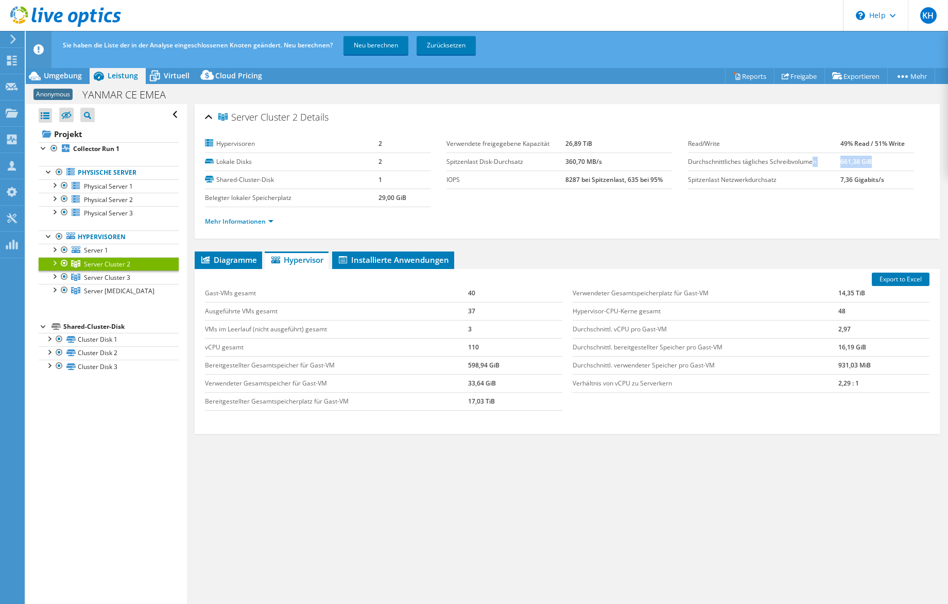
drag, startPoint x: 871, startPoint y: 165, endPoint x: 808, endPoint y: 164, distance: 63.4
click at [808, 164] on tr "Durchschnittliches tägliches Schreibvolumen 661,38 GiB" at bounding box center [801, 161] width 226 height 18
click at [855, 160] on b "661,38 GiB" at bounding box center [856, 161] width 31 height 9
drag, startPoint x: 864, startPoint y: 162, endPoint x: 834, endPoint y: 160, distance: 30.4
click at [841, 160] on b "661,38 GiB" at bounding box center [856, 161] width 31 height 9
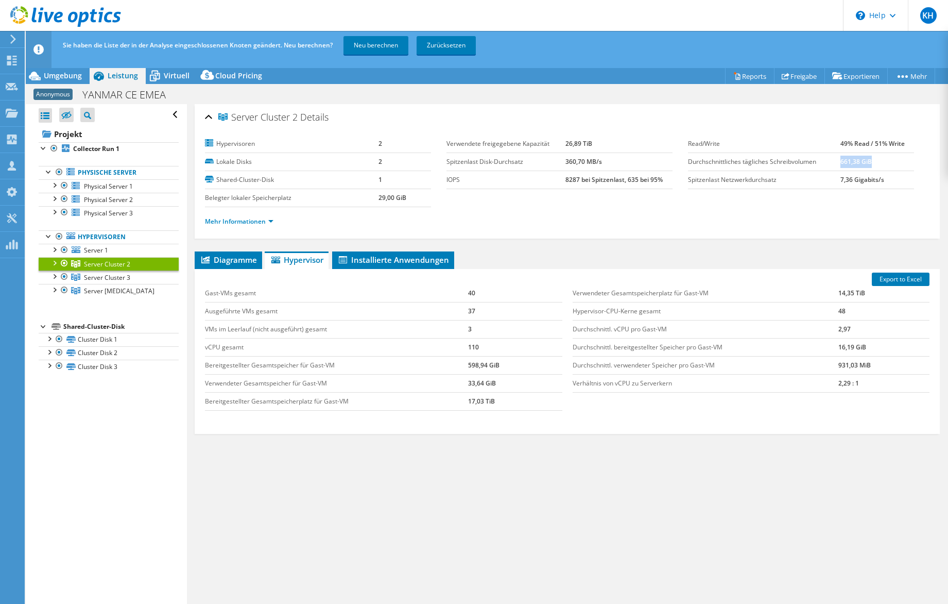
copy b "661,38 GiB"
click at [753, 218] on ul "Mehr Informationen" at bounding box center [567, 220] width 725 height 14
click at [578, 242] on div "Server Cluster 2 Details Hypervisoren 2 Lokale Disks 2 Shared-Cluster-Disk 1 Be…" at bounding box center [567, 362] width 761 height 516
click at [108, 292] on span "Server [MEDICAL_DATA]" at bounding box center [119, 290] width 71 height 9
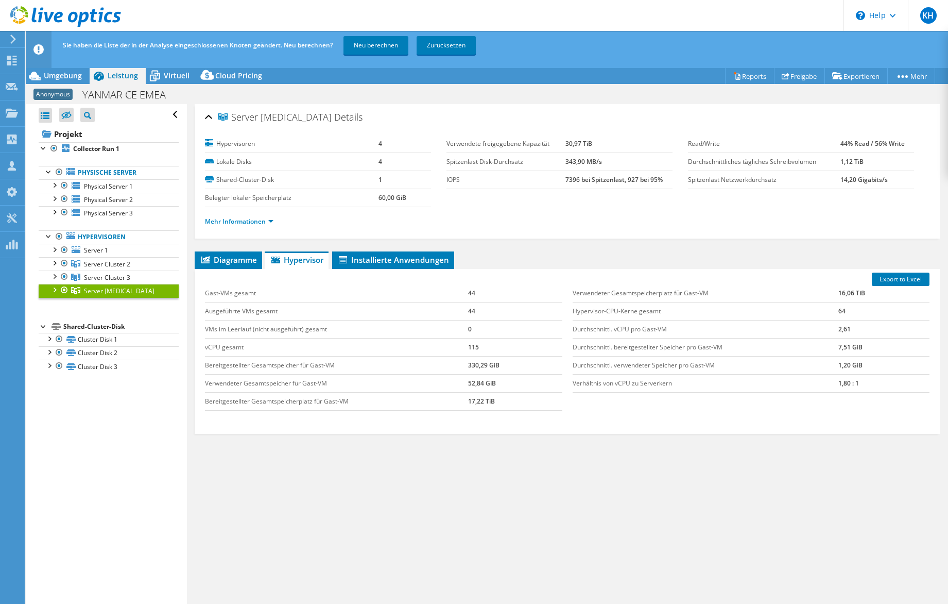
click at [715, 263] on ul "Diagramme Server Bestandsliste Hypervisor Laufwerke Cluster-Laufwerke Installie…" at bounding box center [567, 260] width 745 height 18
select select "USD"
click at [858, 156] on td "1,12 TiB" at bounding box center [878, 161] width 74 height 18
drag, startPoint x: 859, startPoint y: 158, endPoint x: 830, endPoint y: 158, distance: 29.4
click at [830, 158] on tr "Durchschnittliches tägliches Schreibvolumen 1,12 TiB" at bounding box center [801, 161] width 226 height 18
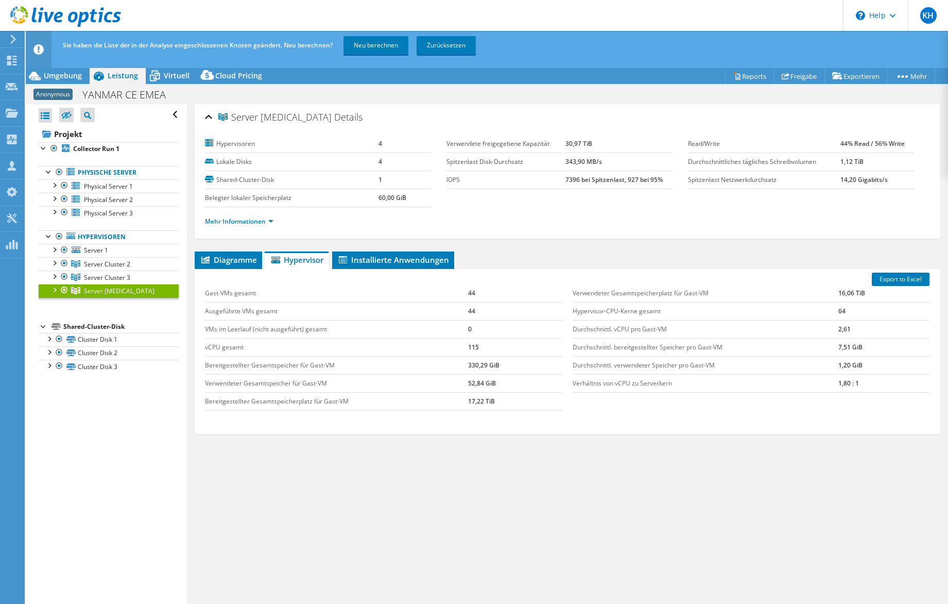
copy tr "Durchschnittliches tägliches Schreibvolumen 1,12 TiB"
drag, startPoint x: 833, startPoint y: 197, endPoint x: 834, endPoint y: 204, distance: 7.3
click at [833, 197] on section "Hypervisoren 4 Lokale Disks 4 Shared-Cluster-Disk 1 Belegter lokaler Speicherpl…" at bounding box center [567, 185] width 725 height 101
click at [671, 250] on div "Server [MEDICAL_DATA] Details Hypervisoren 4 Lokale Disks 4 Shared-Cluster-Disk…" at bounding box center [567, 362] width 761 height 516
click at [119, 261] on span "Server Cluster 2" at bounding box center [107, 264] width 46 height 9
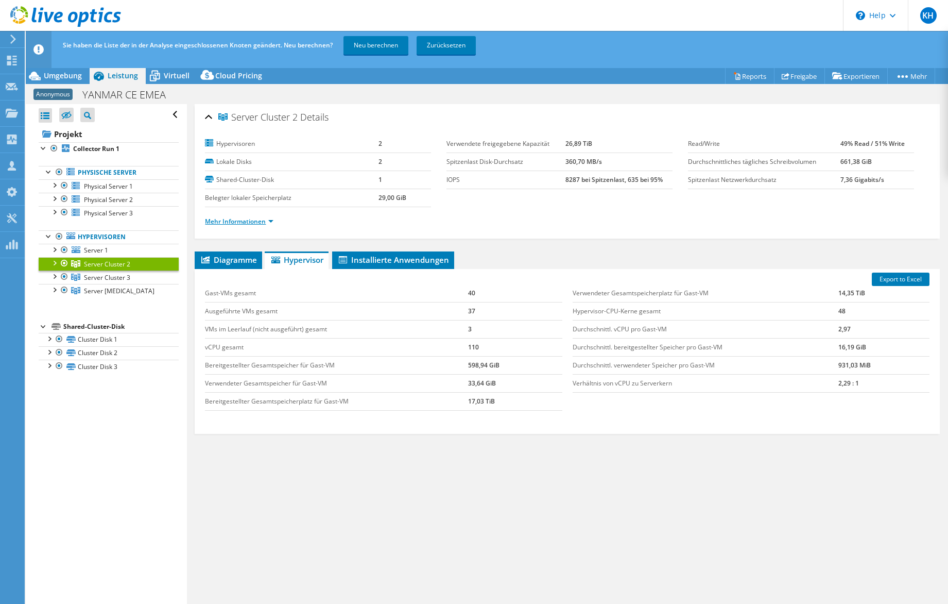
click at [226, 223] on link "Mehr Informationen" at bounding box center [239, 221] width 69 height 9
click at [271, 221] on link "Mehr Informationen" at bounding box center [239, 221] width 69 height 9
